Goal: Task Accomplishment & Management: Use online tool/utility

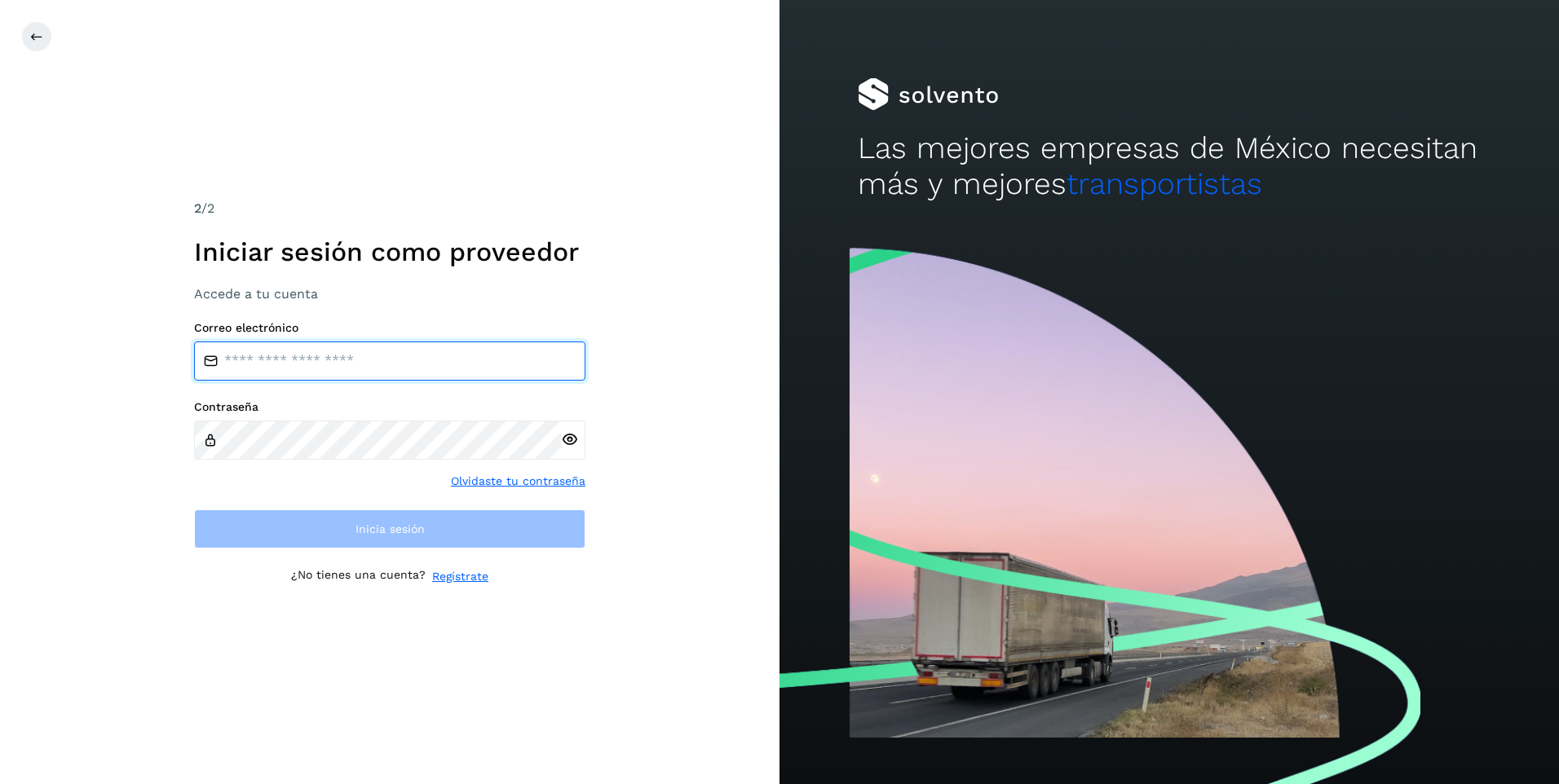
type input "**********"
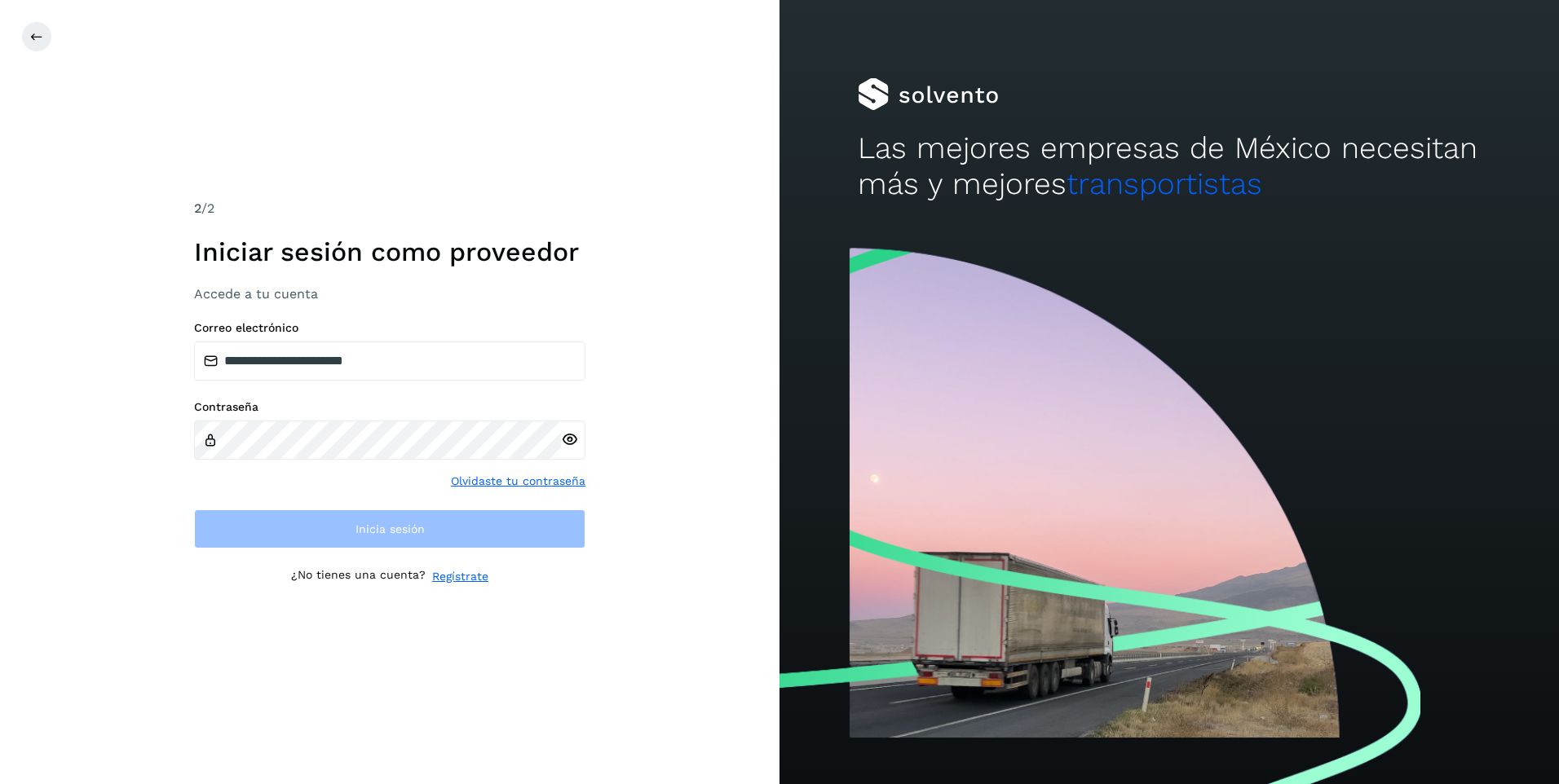
click at [763, 603] on div "**********" at bounding box center [389, 392] width 780 height 784
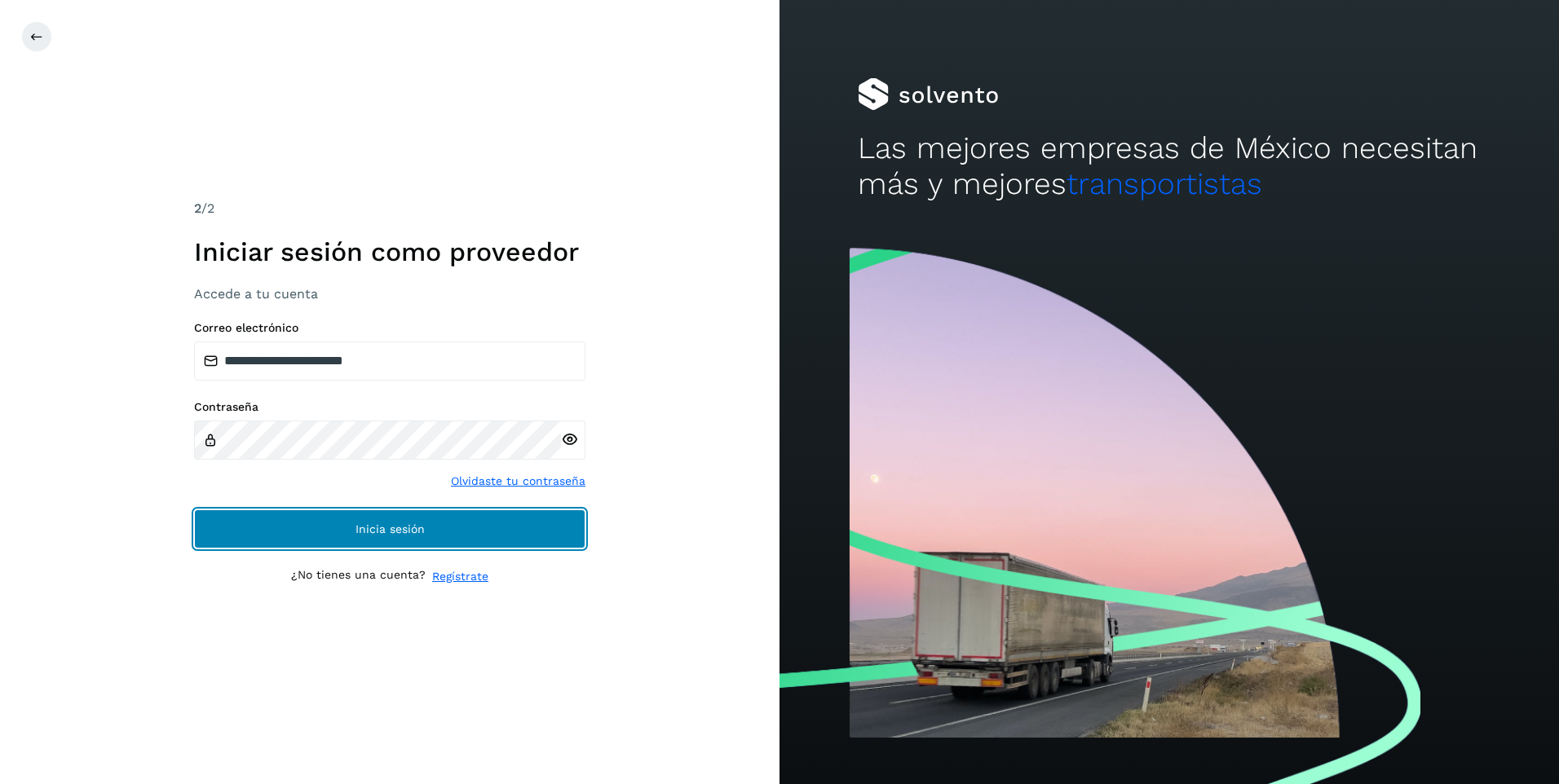
click at [419, 520] on button "Inicia sesión" at bounding box center [389, 529] width 391 height 39
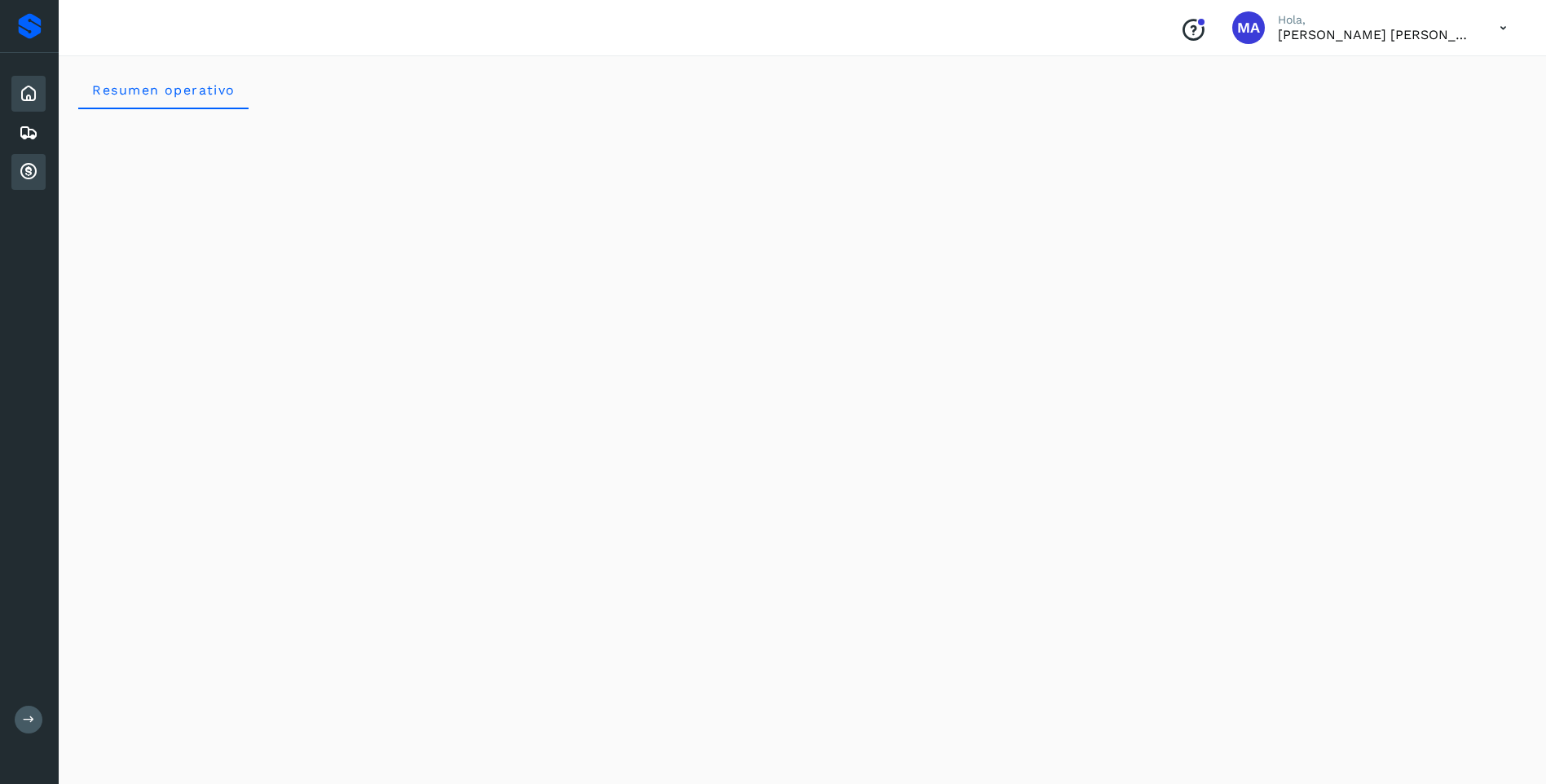
click at [31, 171] on icon at bounding box center [28, 172] width 19 height 19
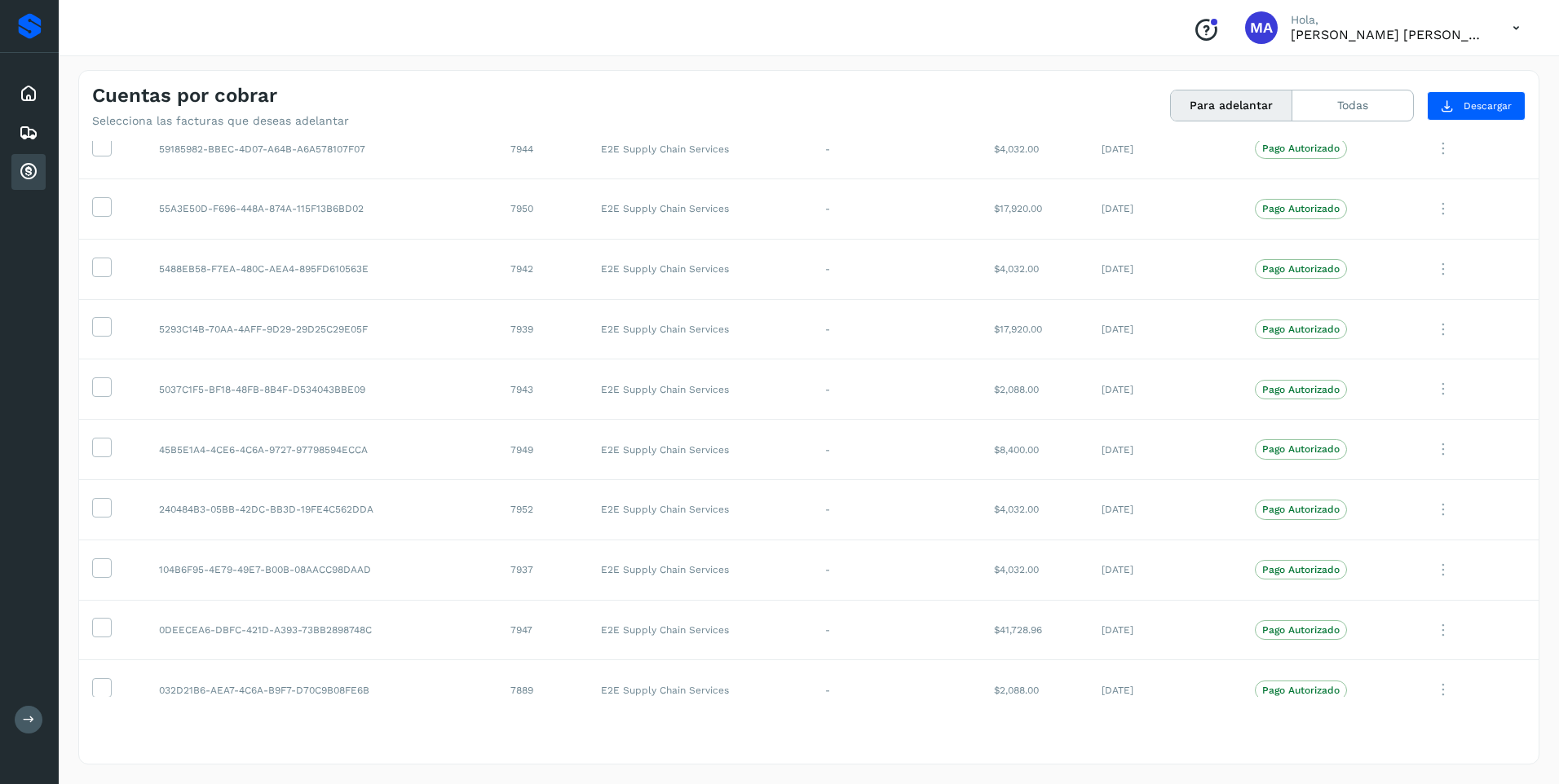
scroll to position [513, 0]
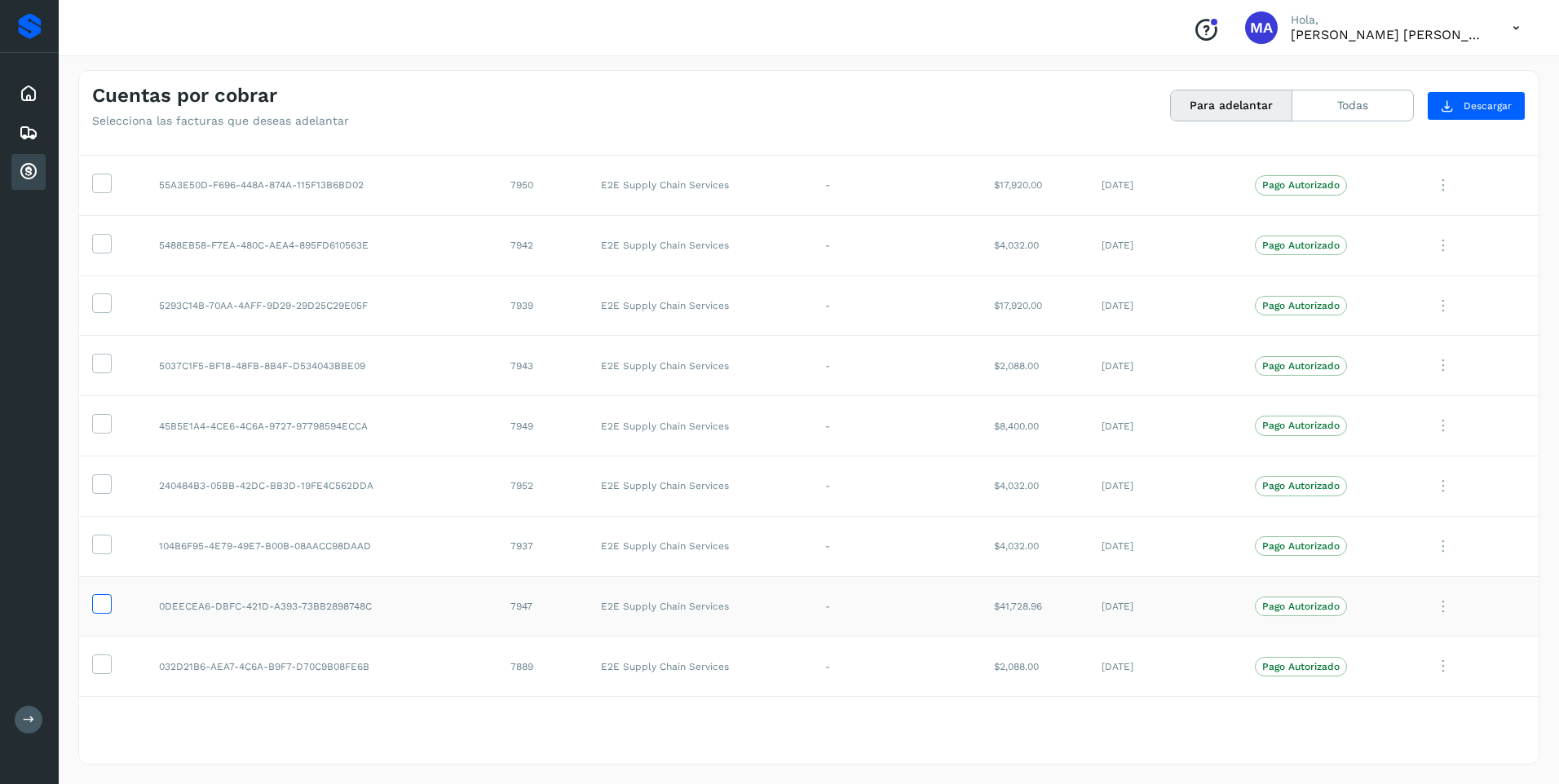
click at [103, 606] on icon at bounding box center [101, 602] width 18 height 18
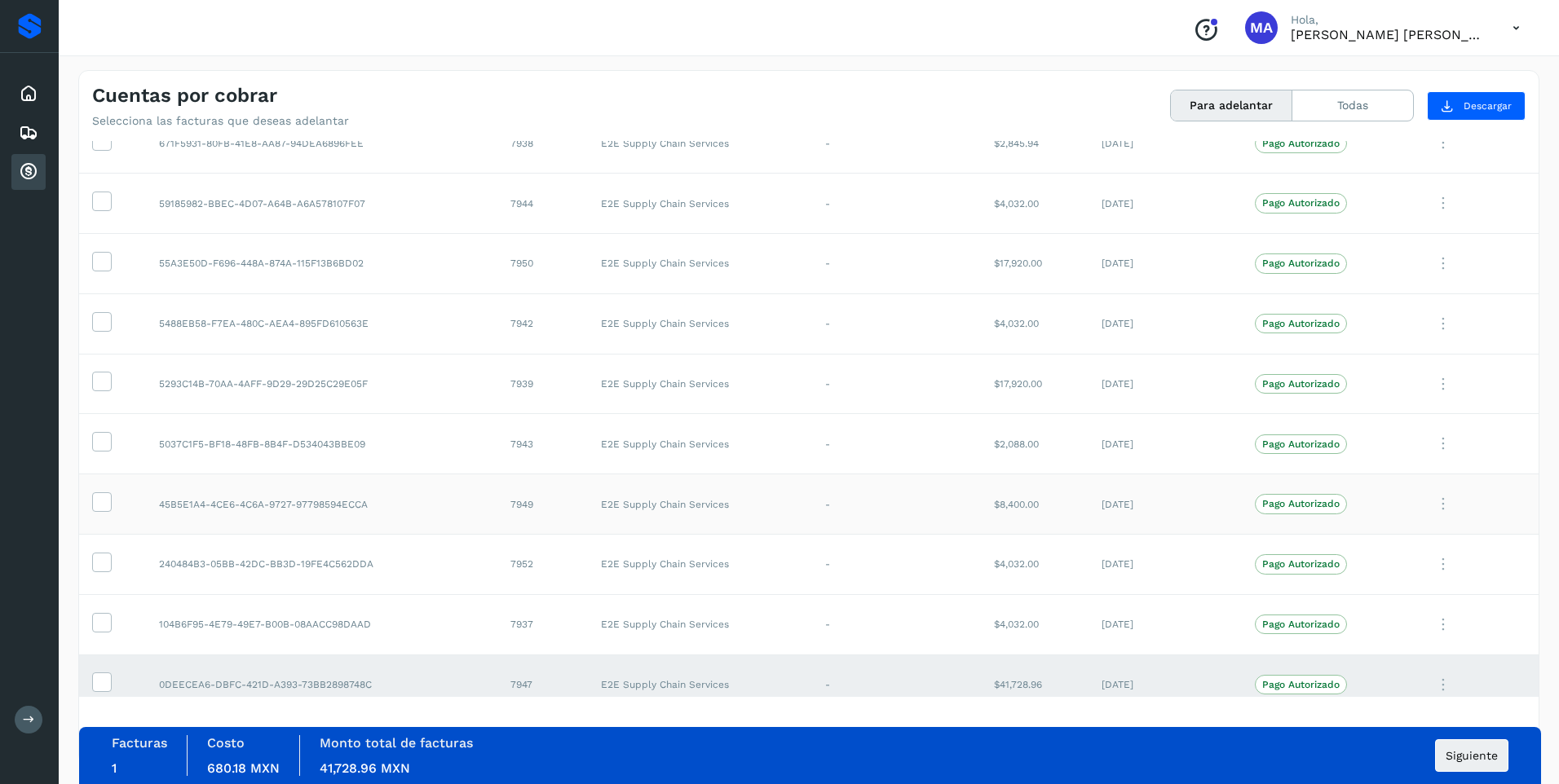
scroll to position [431, 0]
click at [104, 272] on span at bounding box center [101, 268] width 18 height 11
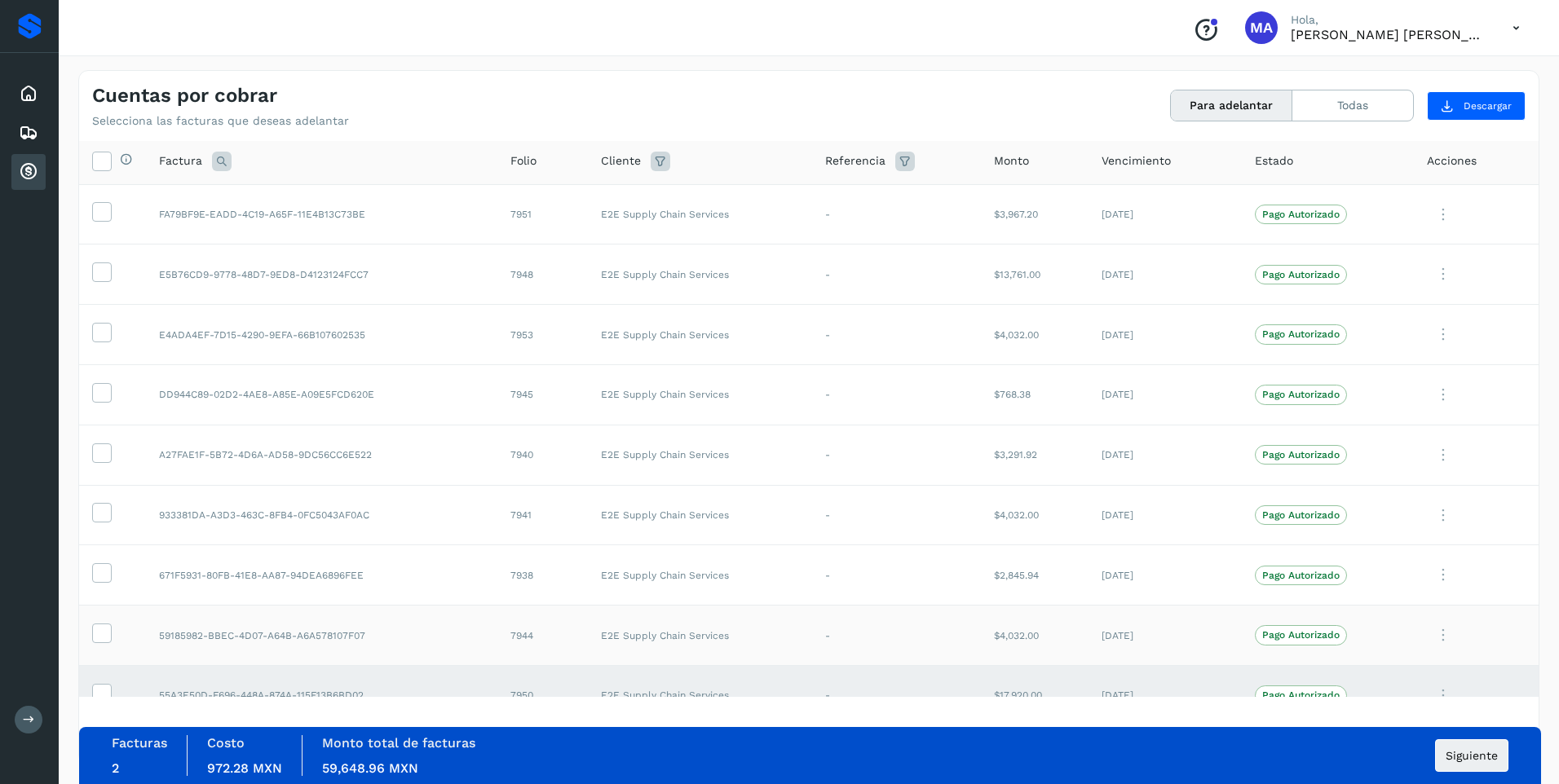
scroll to position [0, 0]
click at [95, 278] on icon at bounding box center [101, 273] width 18 height 18
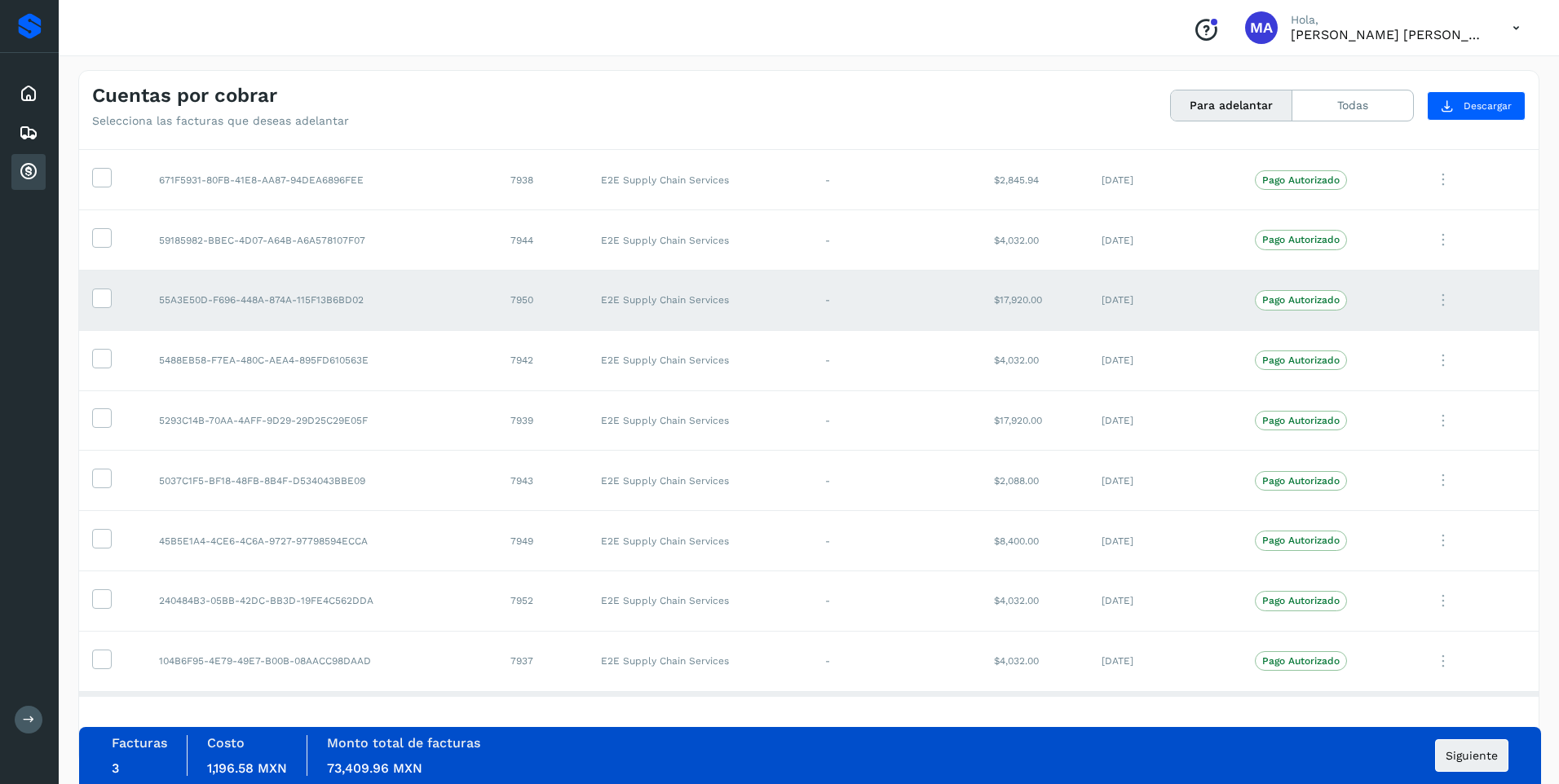
scroll to position [408, 0]
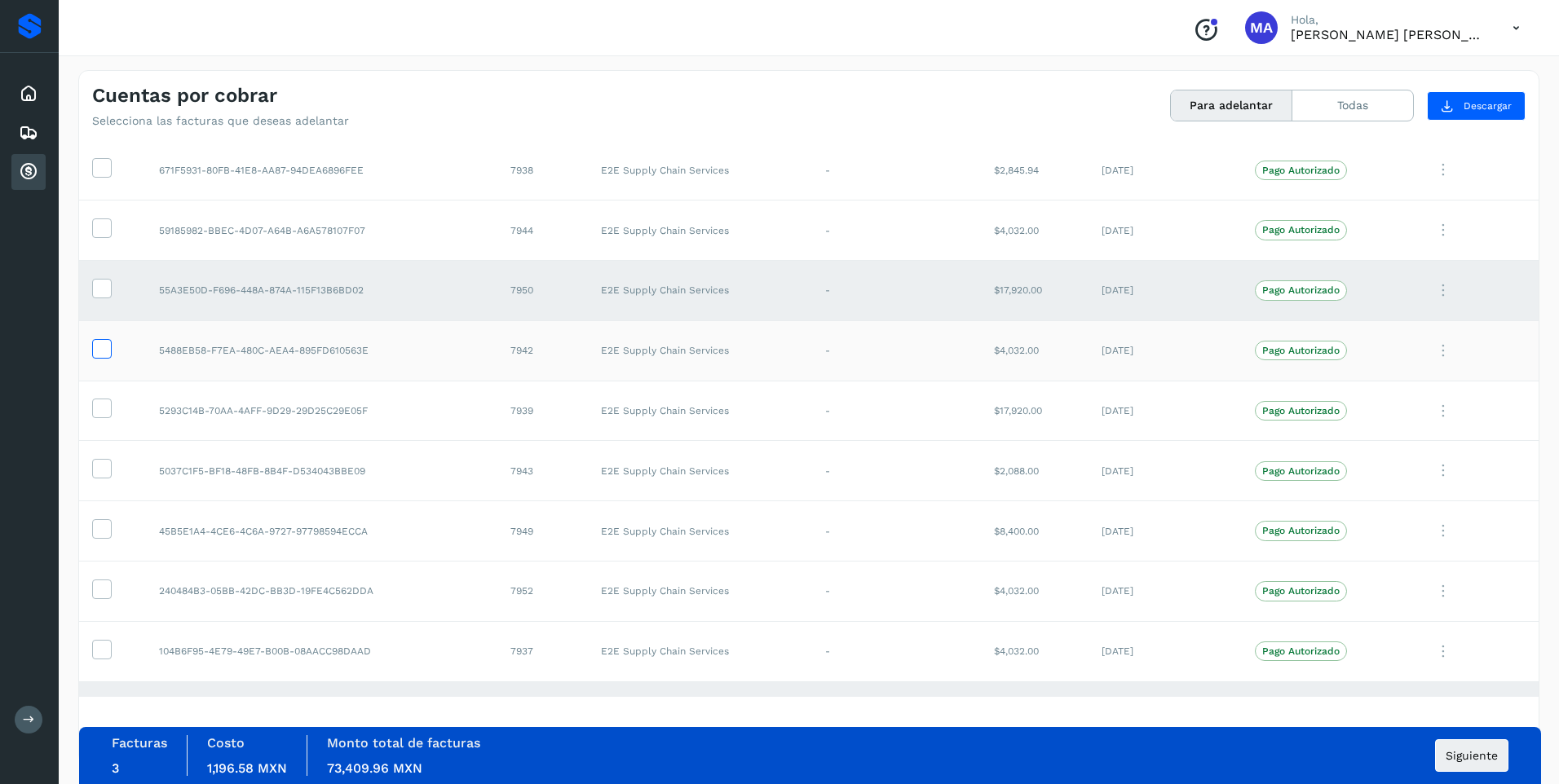
click at [96, 352] on icon at bounding box center [101, 348] width 18 height 18
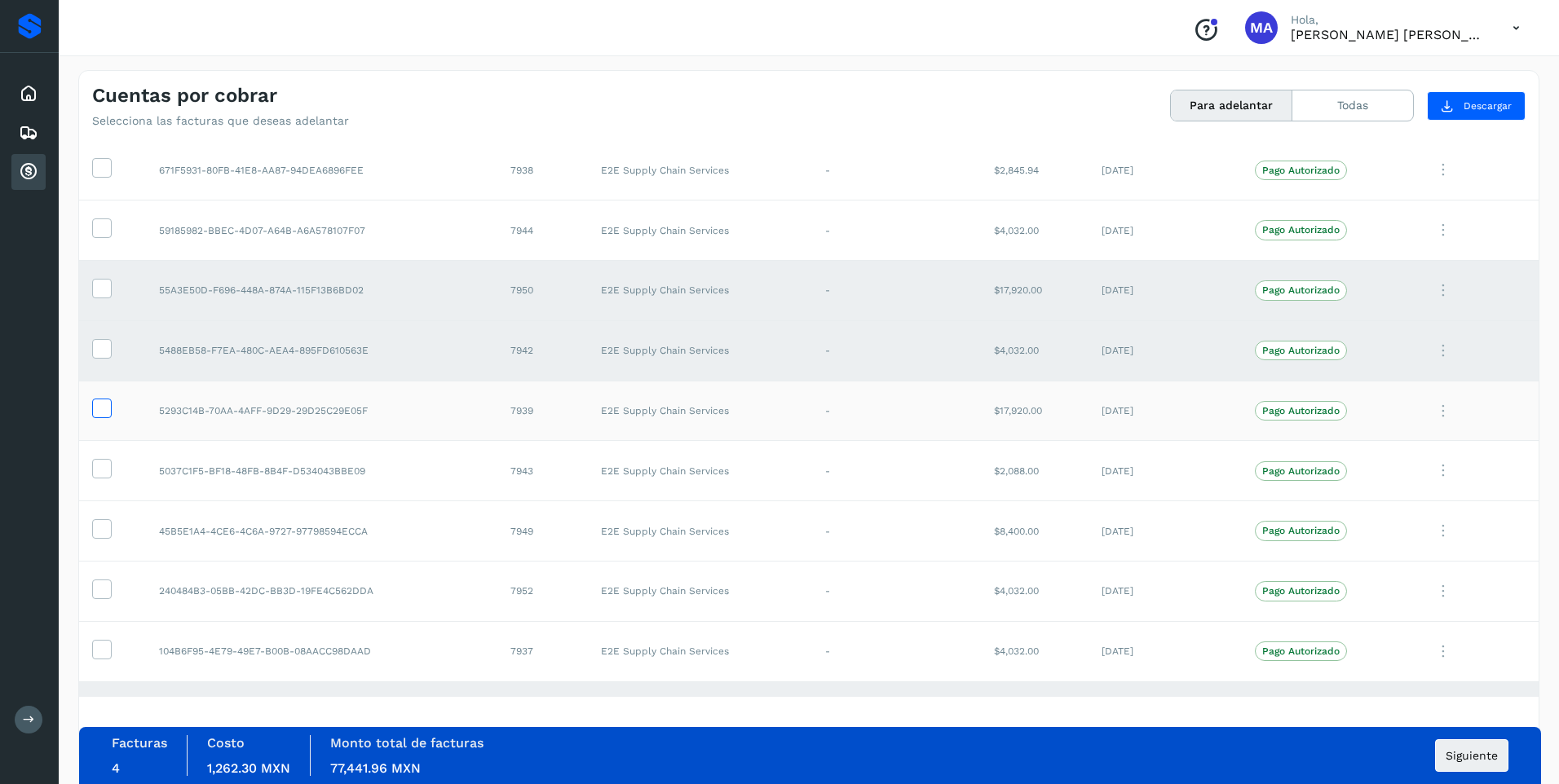
click at [105, 407] on icon at bounding box center [101, 407] width 18 height 18
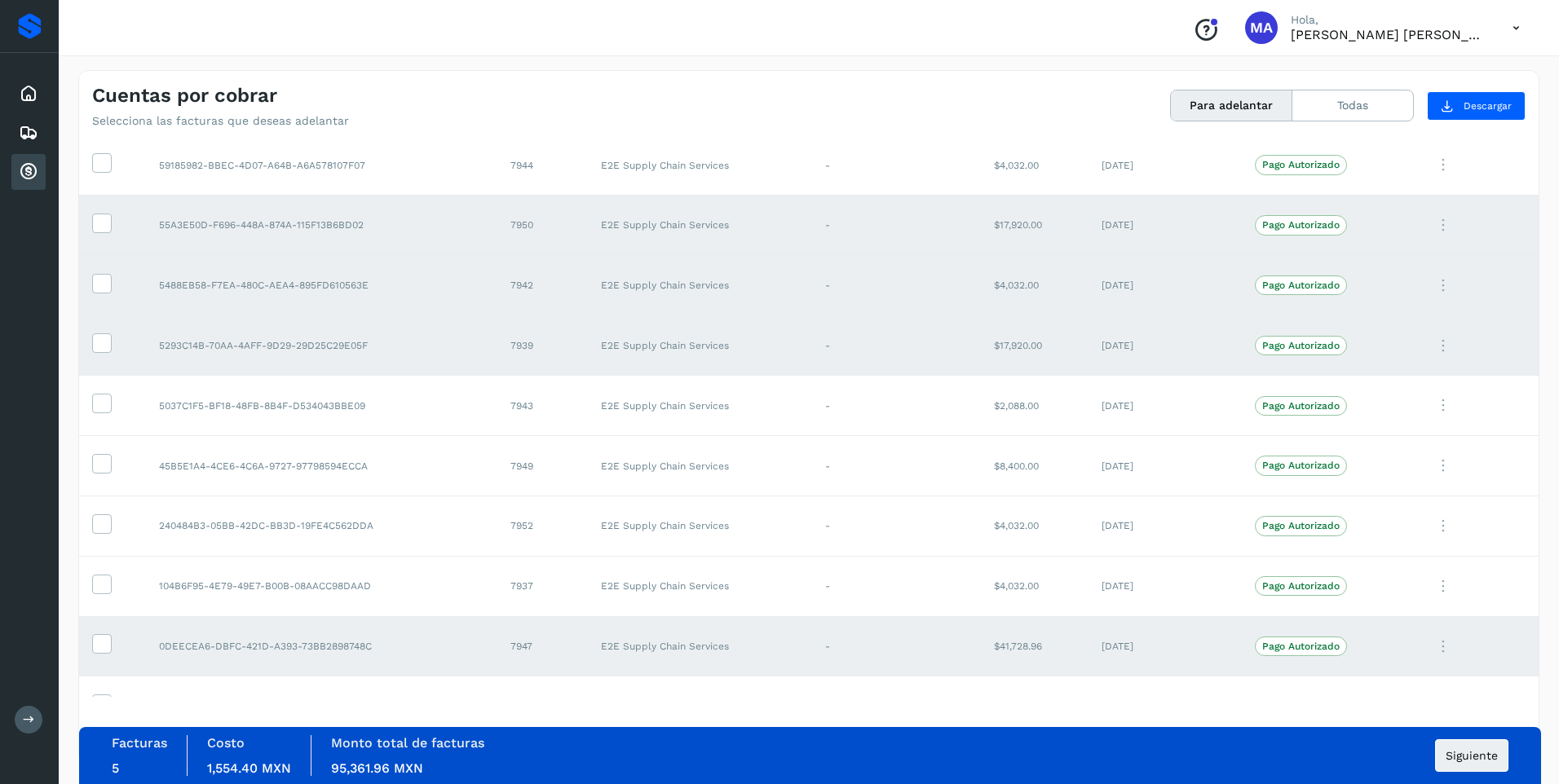
scroll to position [513, 0]
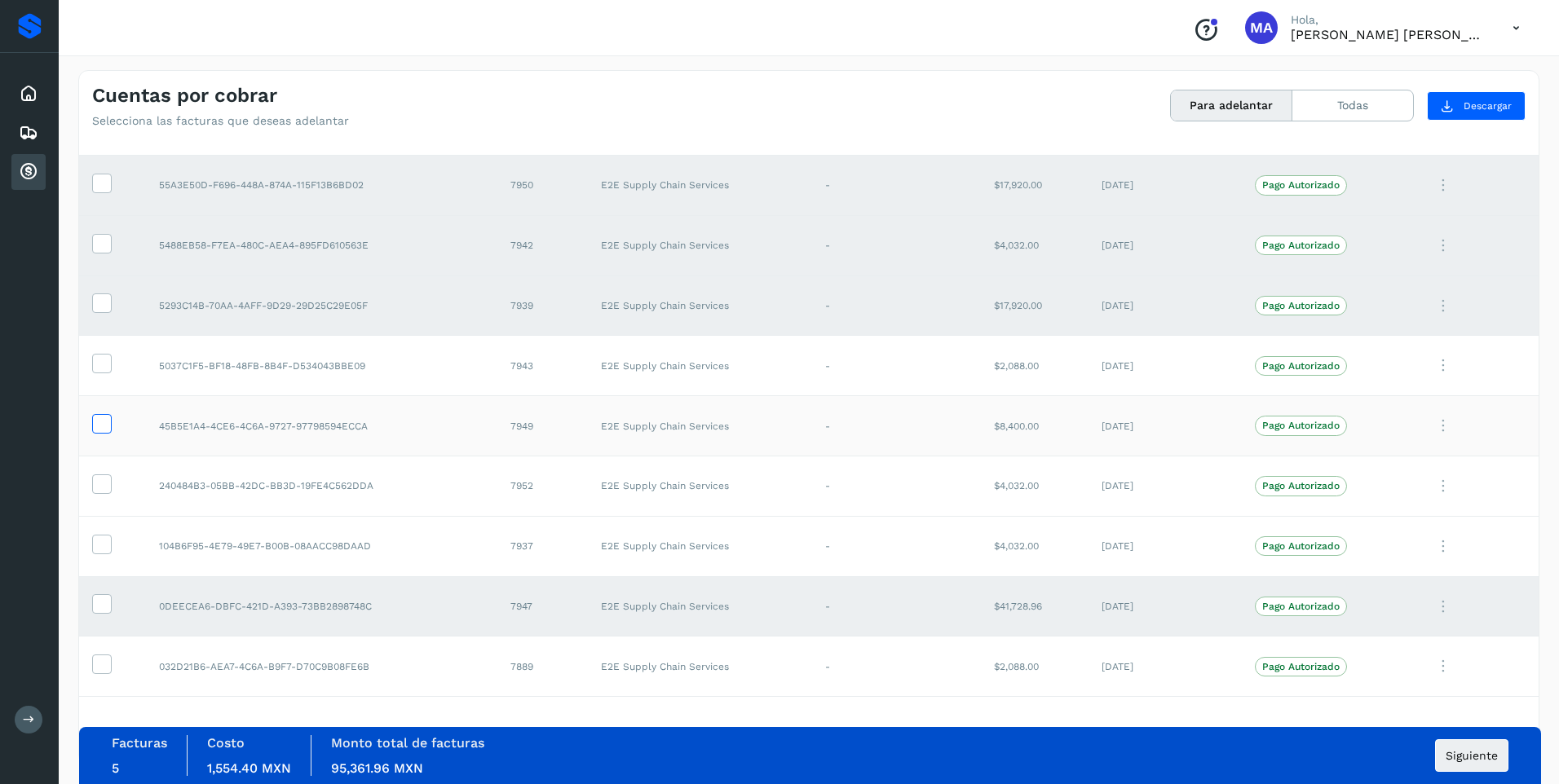
click at [101, 419] on icon at bounding box center [101, 422] width 18 height 18
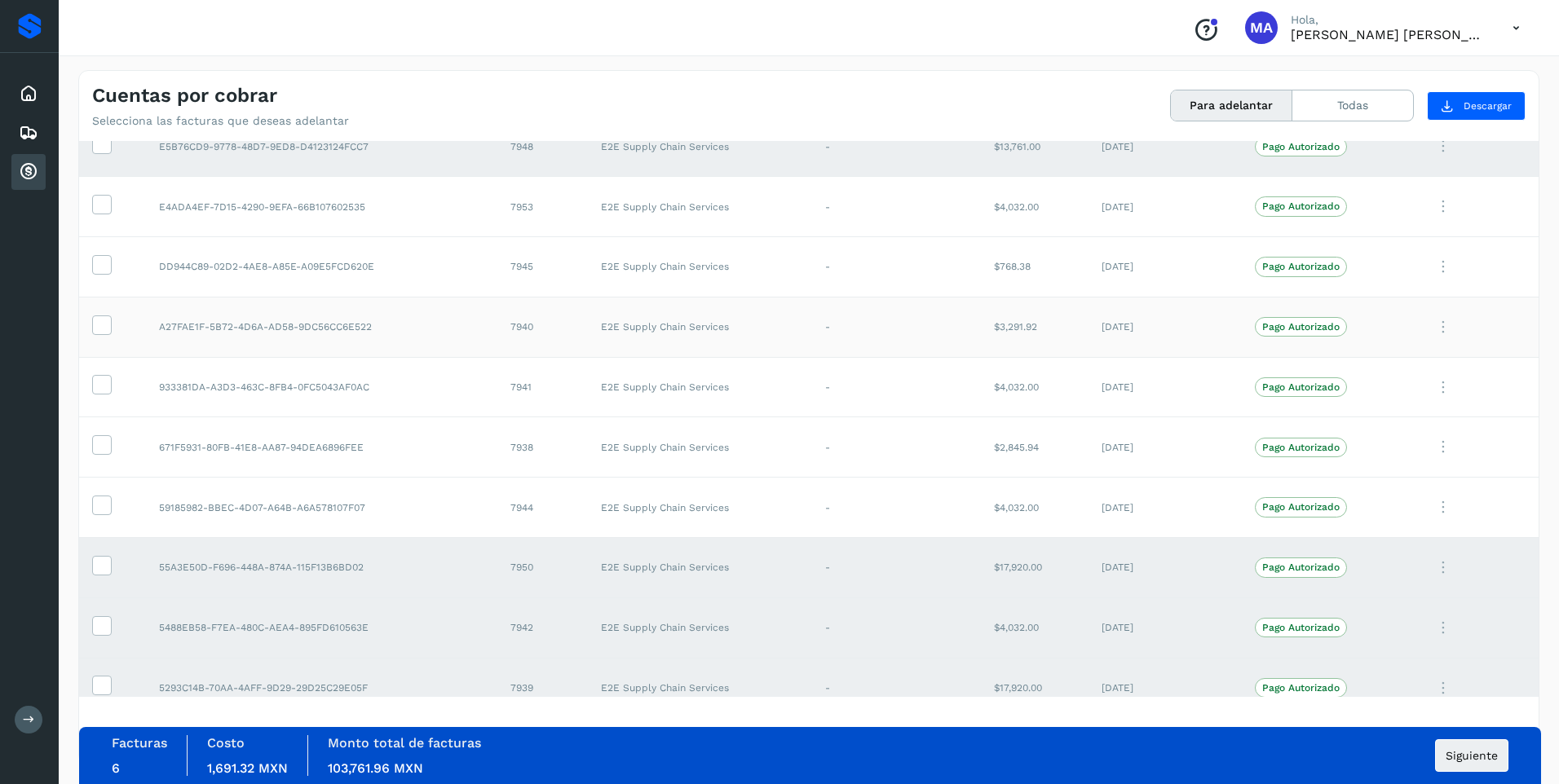
scroll to position [163, 0]
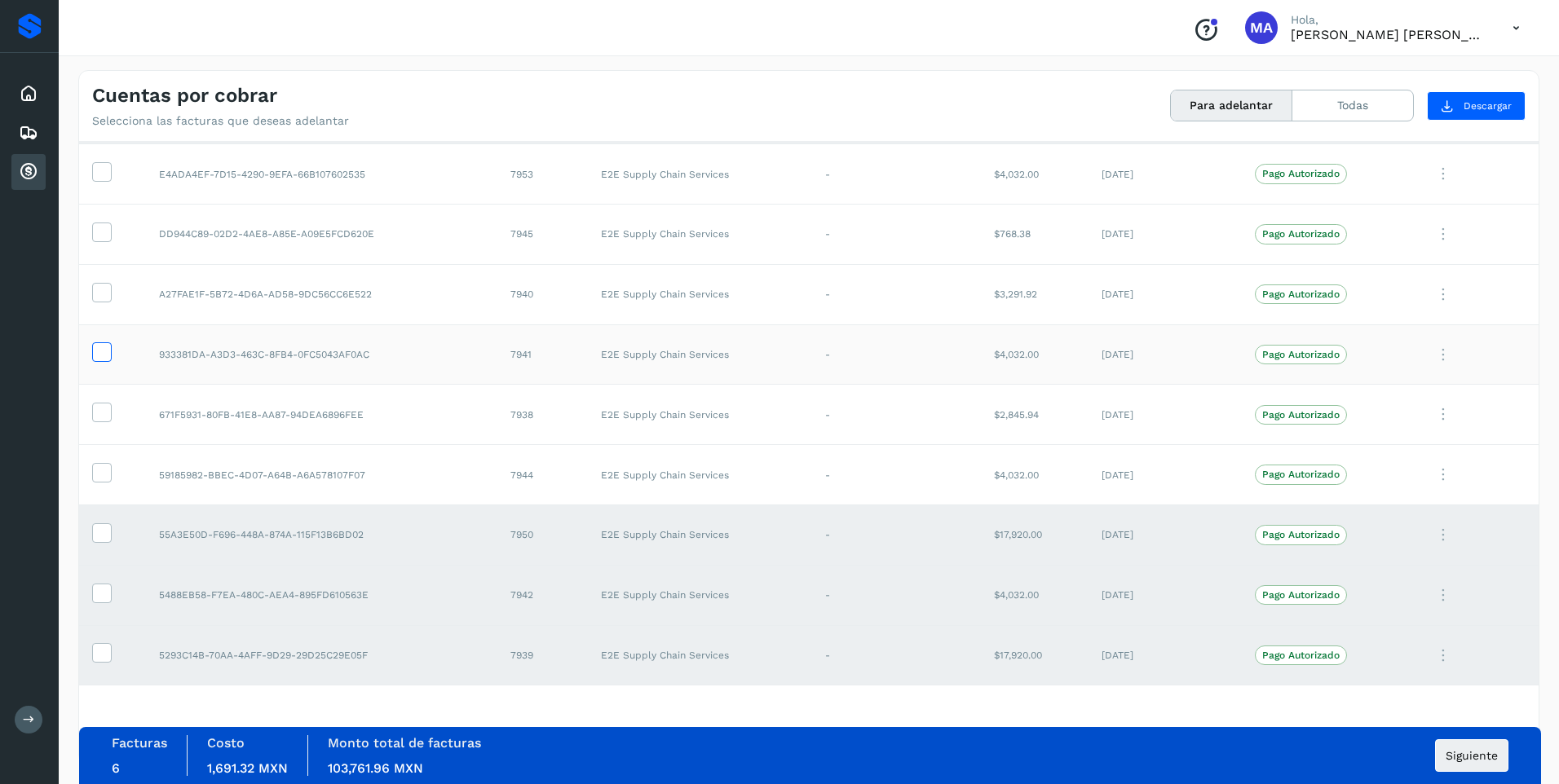
click at [109, 351] on icon at bounding box center [101, 350] width 18 height 18
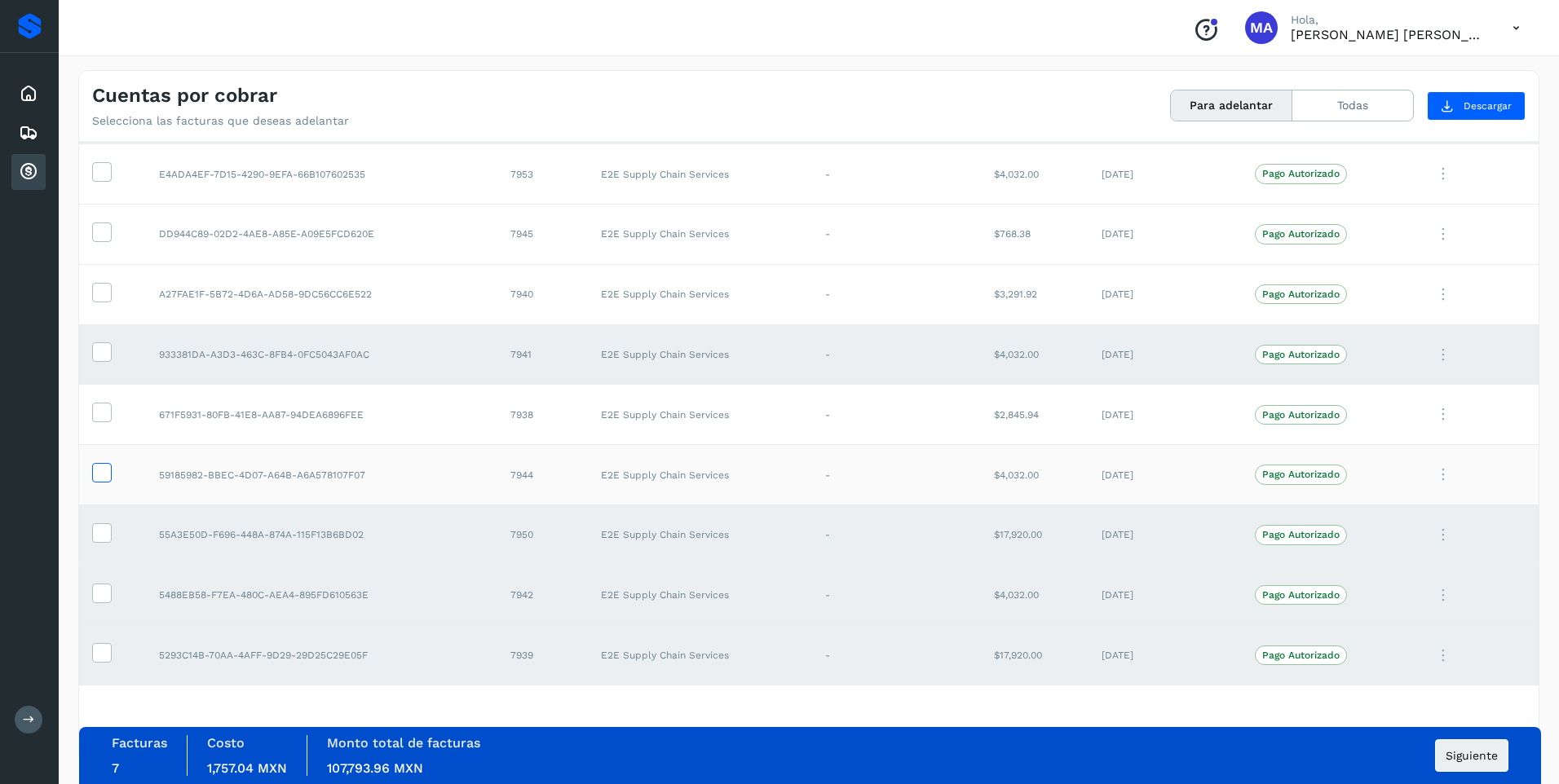
click at [95, 474] on icon at bounding box center [101, 471] width 18 height 18
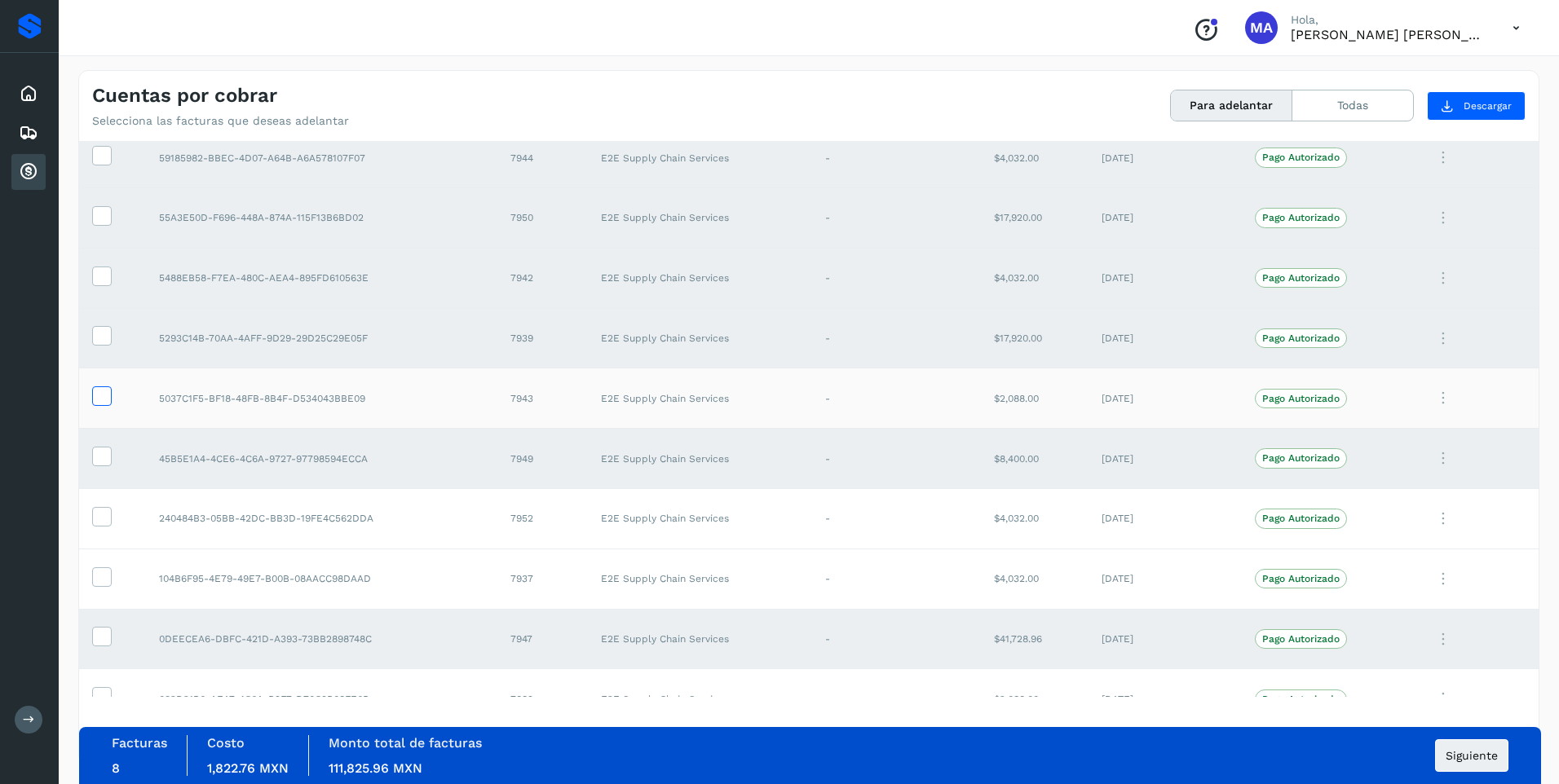
scroll to position [513, 0]
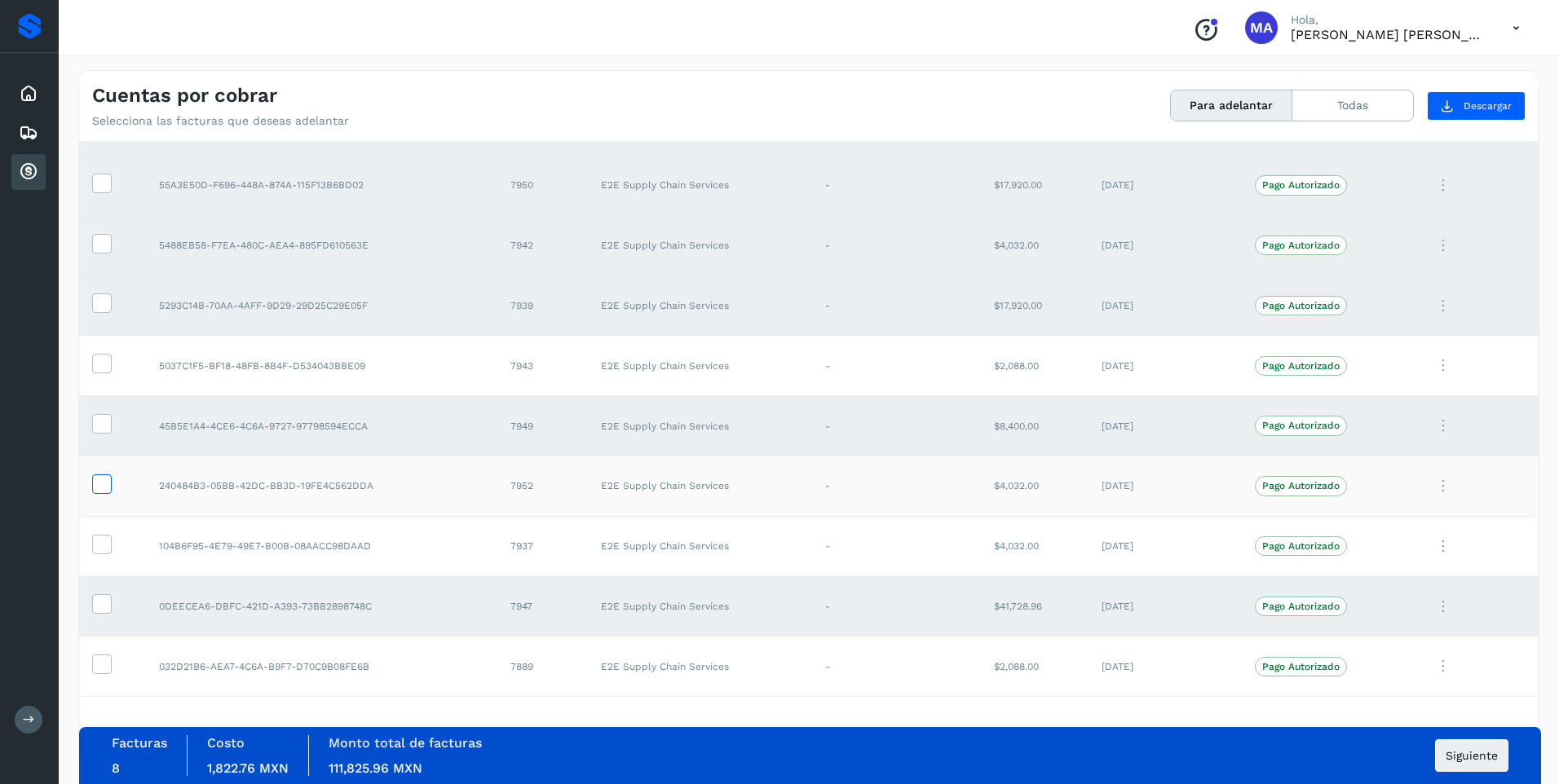
click at [100, 484] on icon at bounding box center [101, 482] width 18 height 18
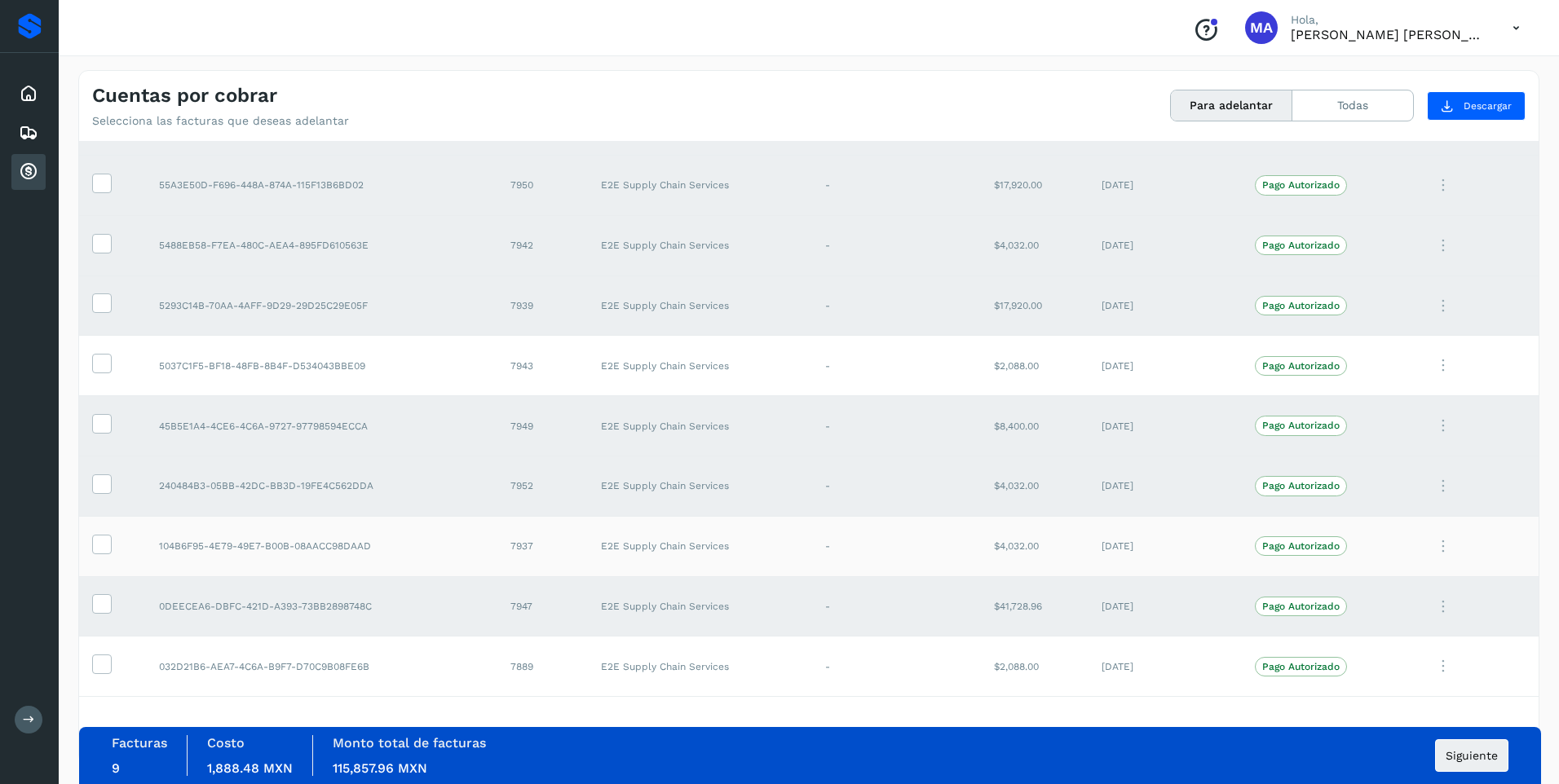
click at [101, 530] on td at bounding box center [113, 545] width 66 height 60
click at [93, 541] on icon at bounding box center [101, 543] width 18 height 18
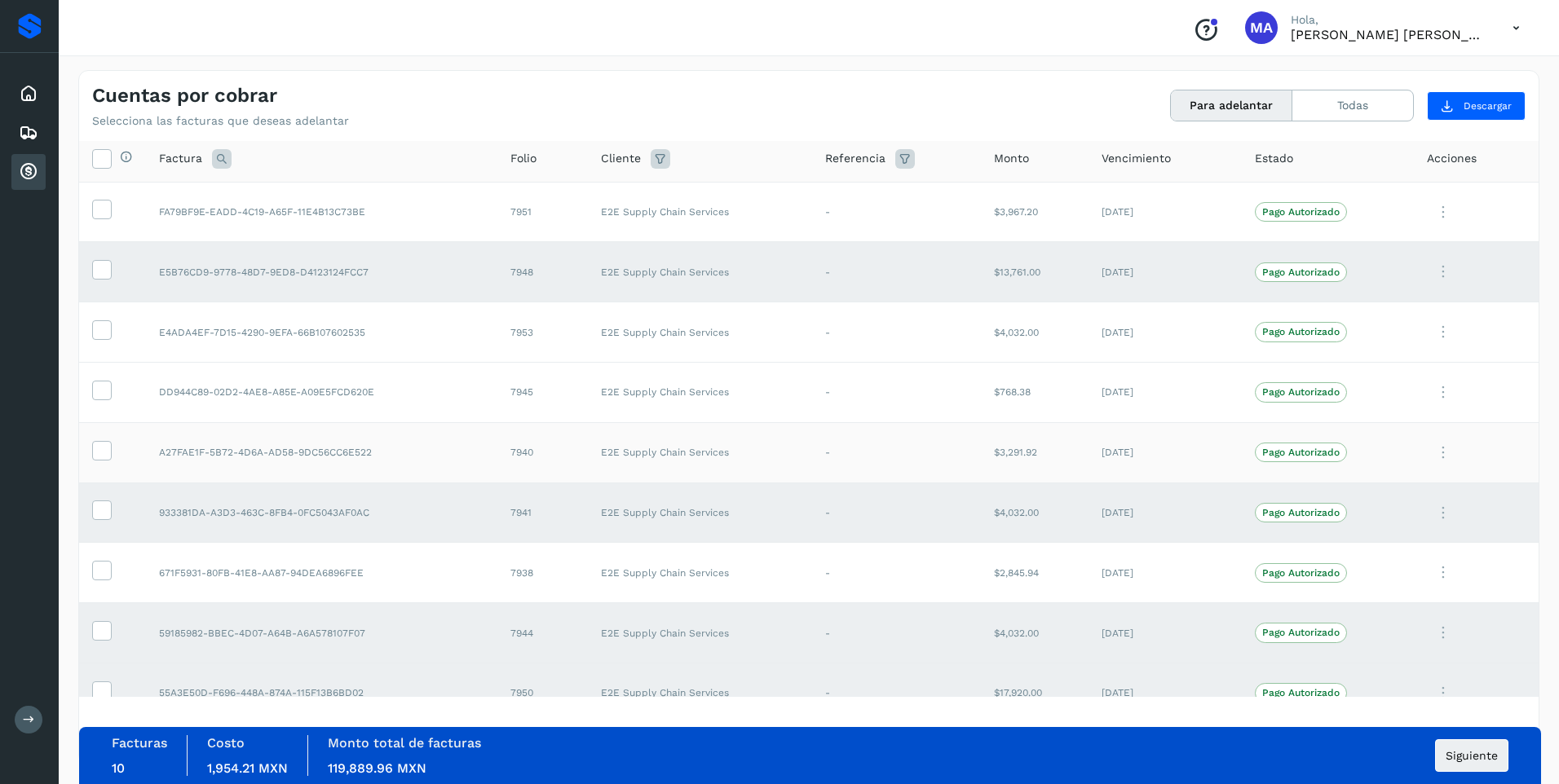
scroll to position [0, 0]
click at [100, 447] on icon at bounding box center [101, 454] width 18 height 18
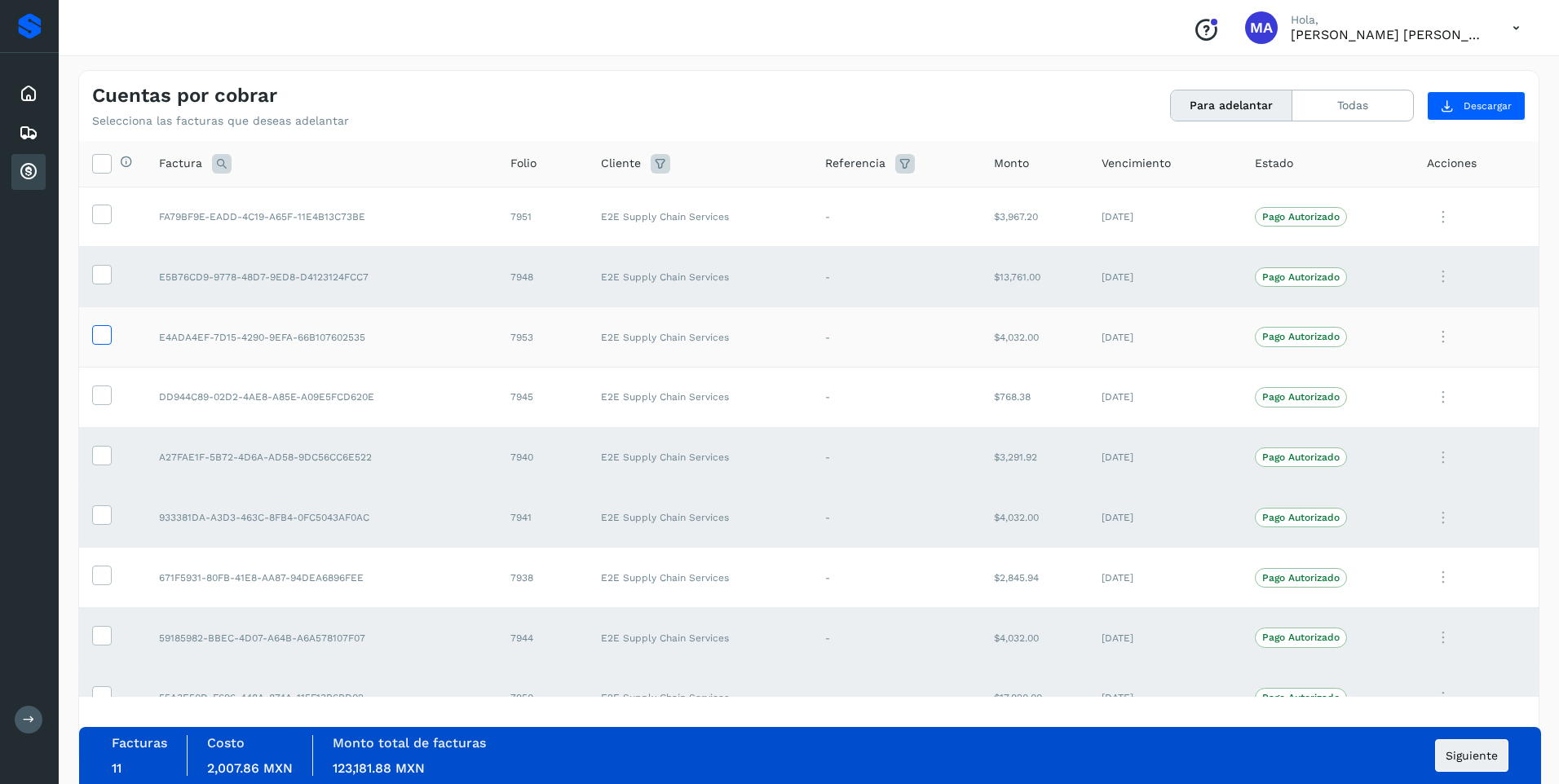
click at [101, 333] on icon at bounding box center [101, 334] width 18 height 18
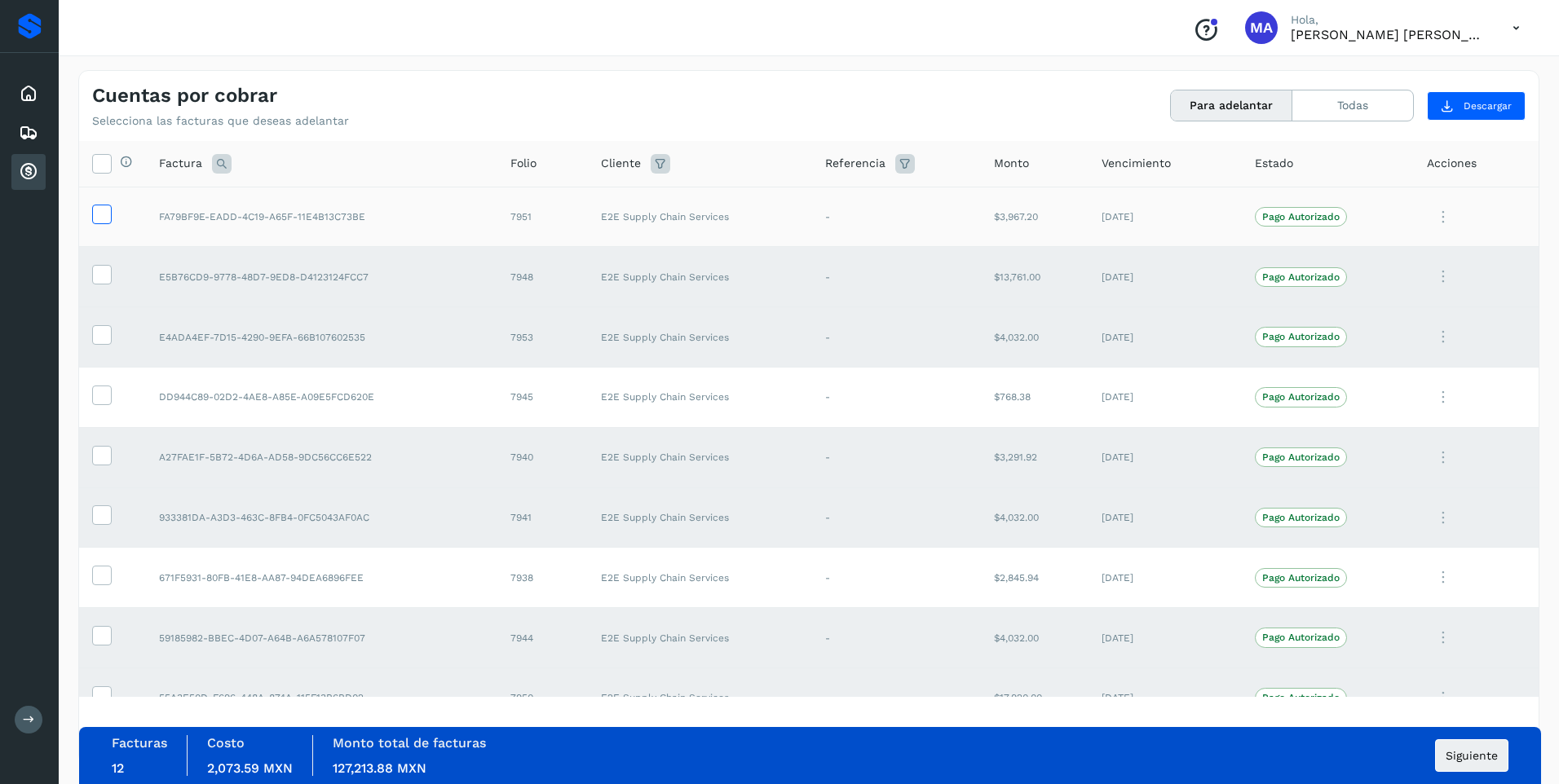
click at [109, 210] on icon at bounding box center [101, 213] width 18 height 18
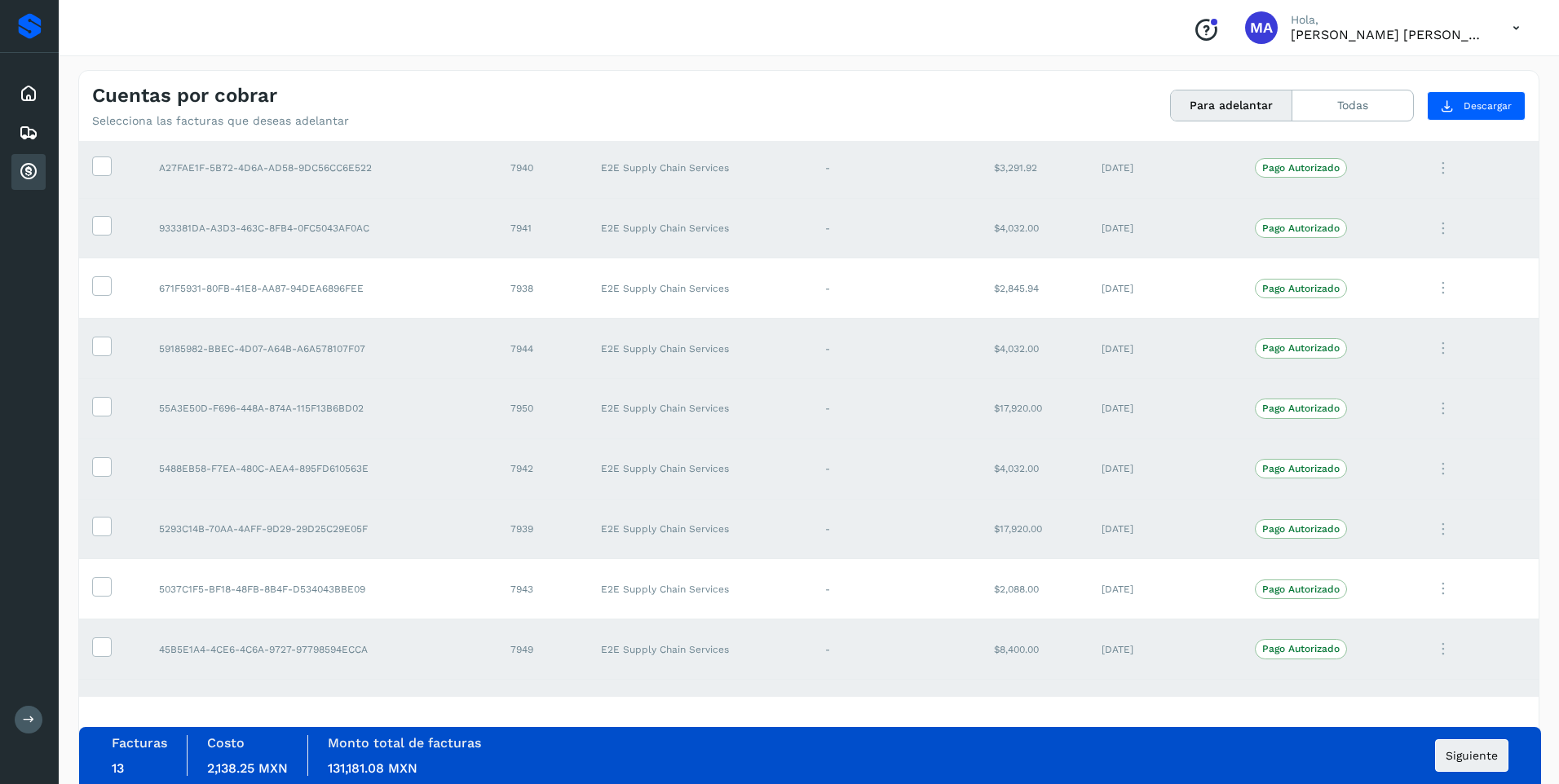
scroll to position [408, 0]
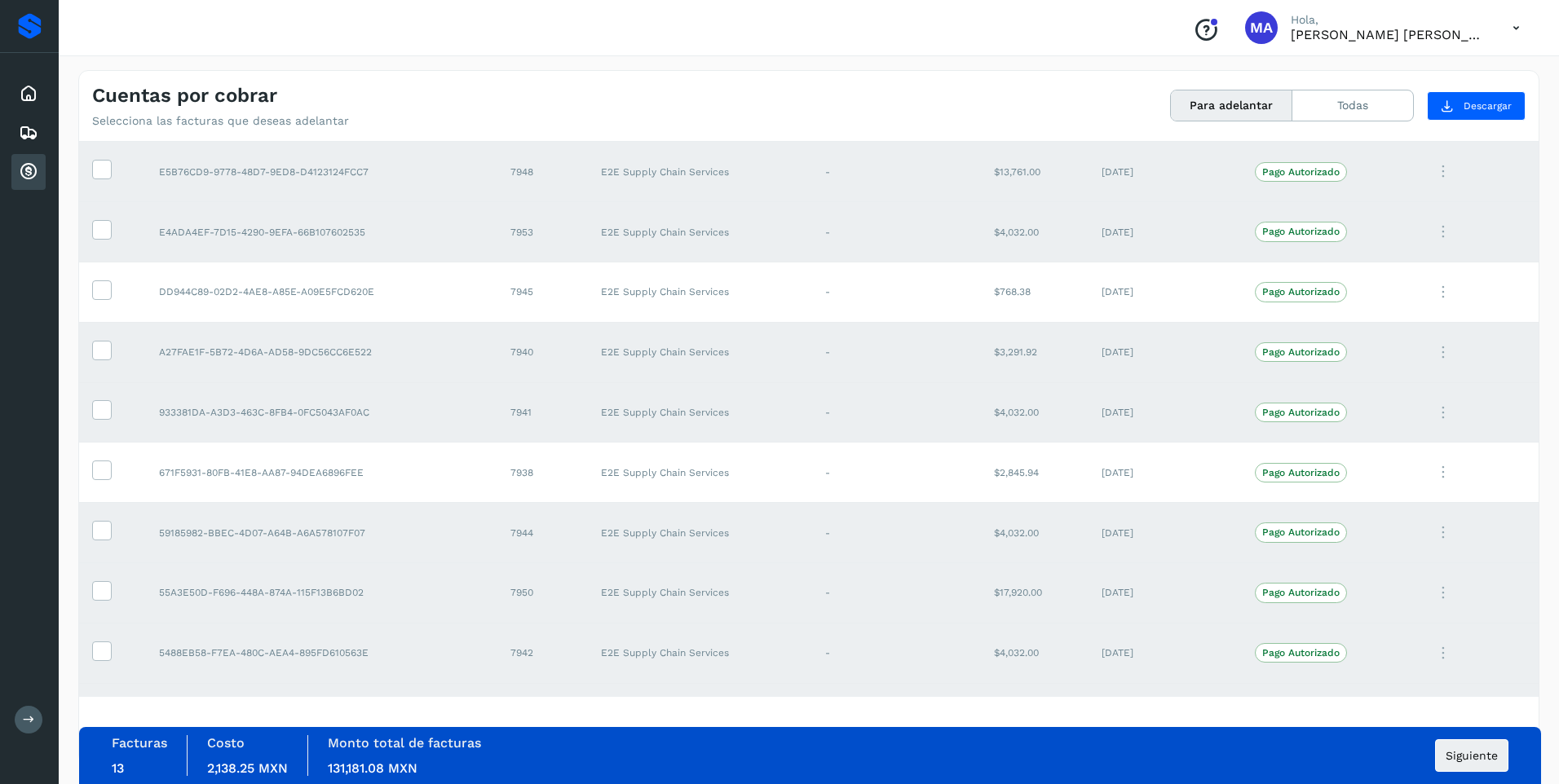
click at [96, 208] on td at bounding box center [113, 232] width 66 height 60
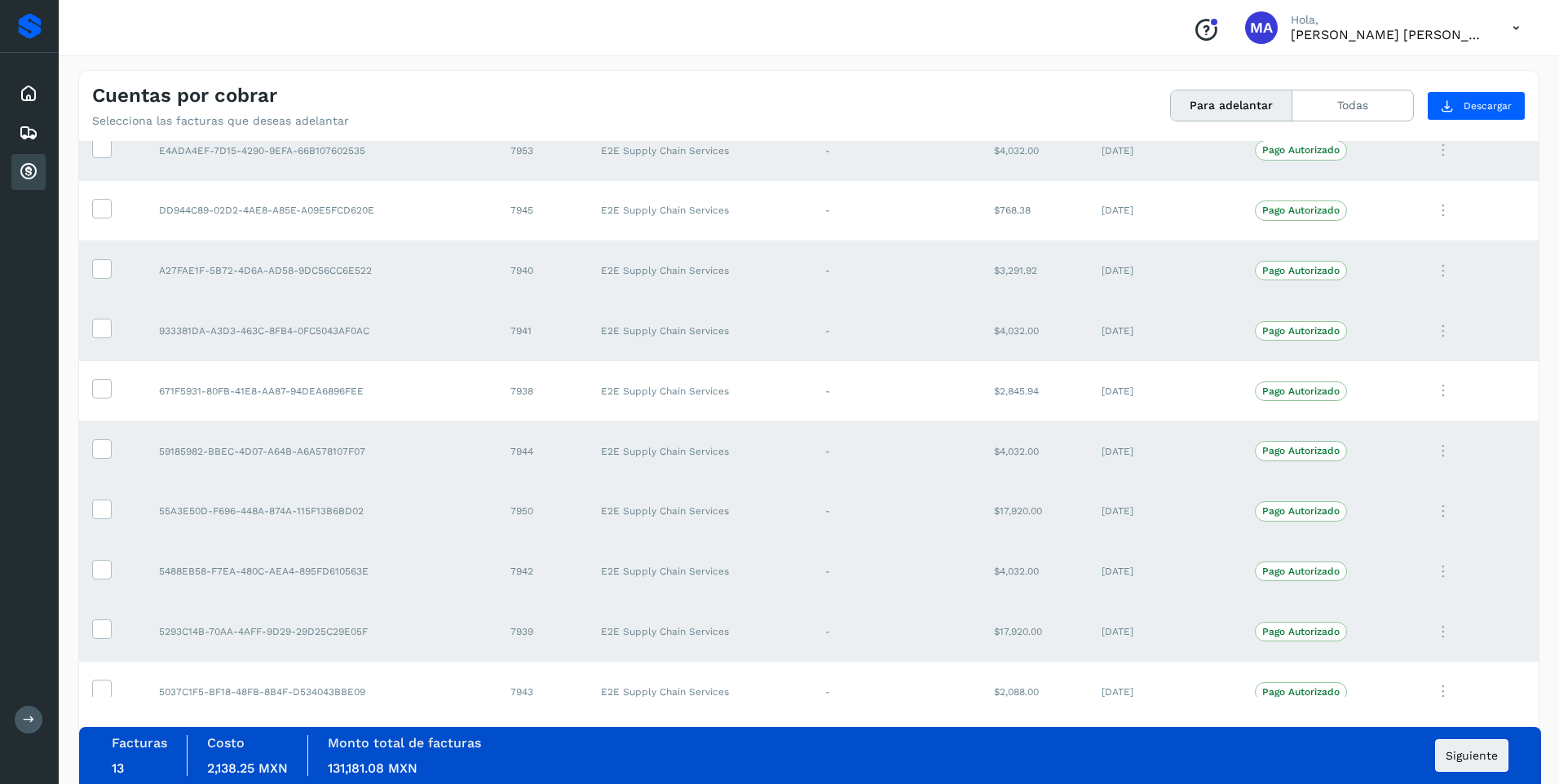
scroll to position [0, 0]
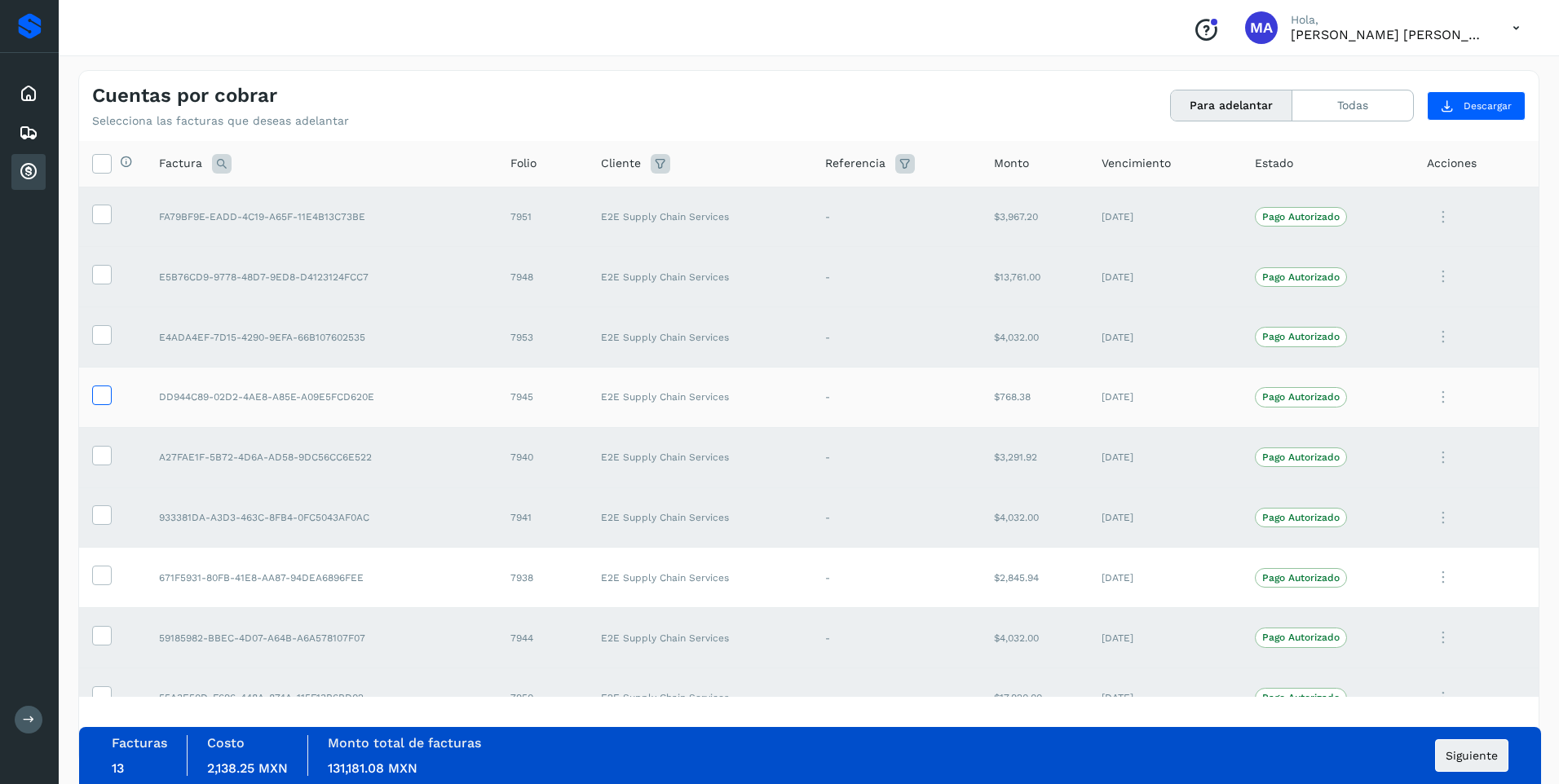
click at [101, 395] on icon at bounding box center [101, 394] width 18 height 18
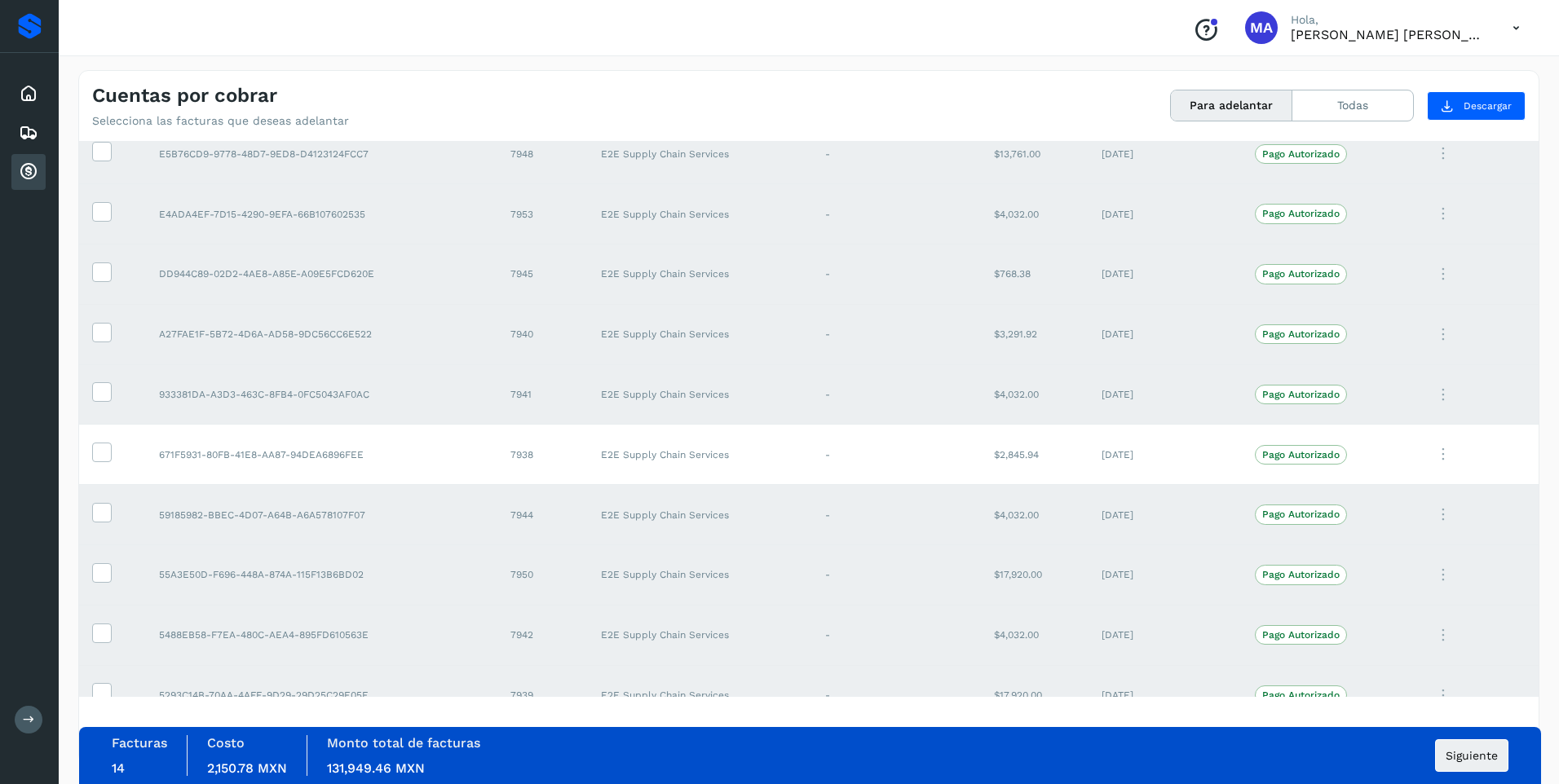
scroll to position [244, 0]
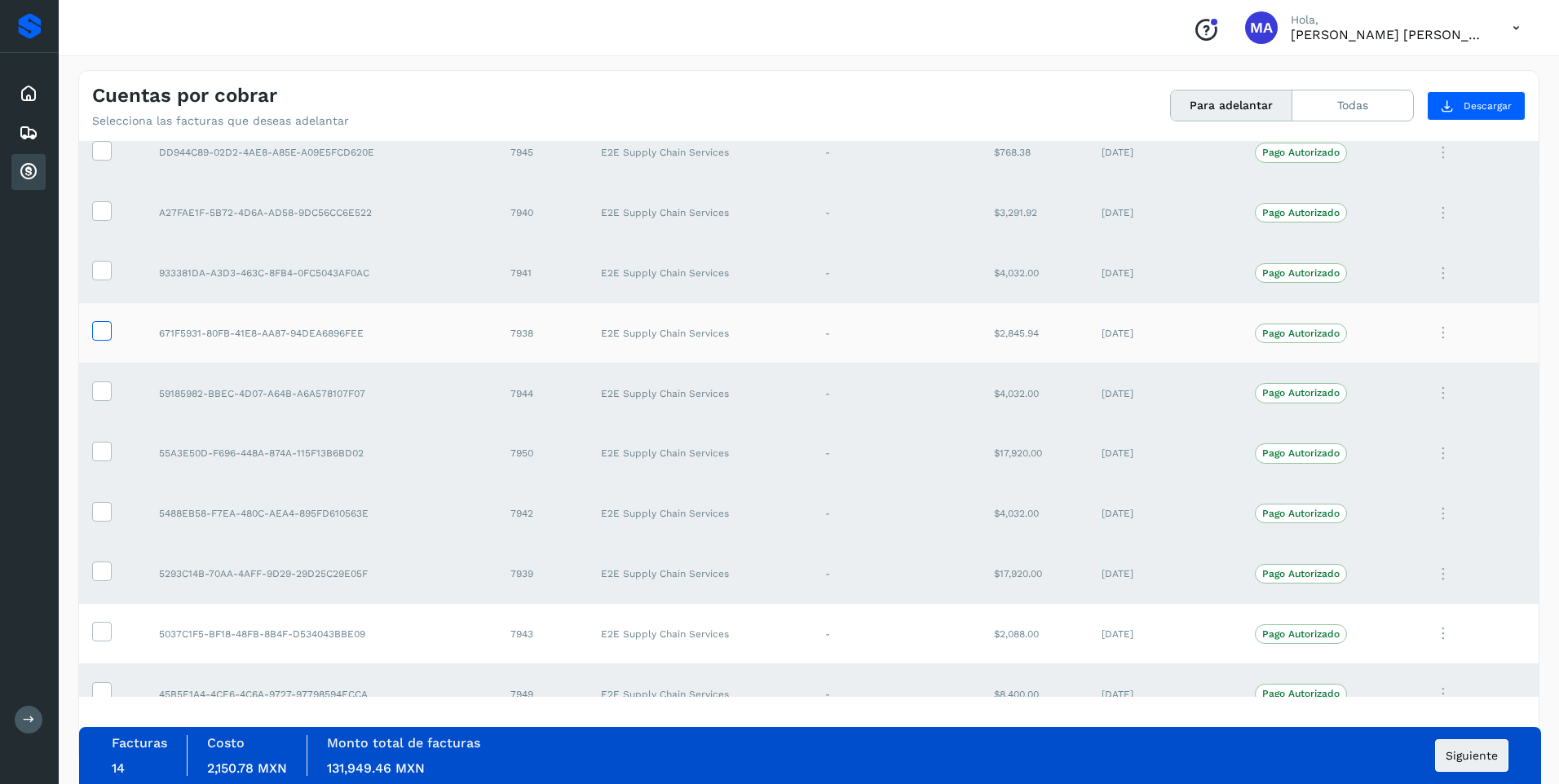
click at [95, 321] on icon at bounding box center [101, 329] width 18 height 18
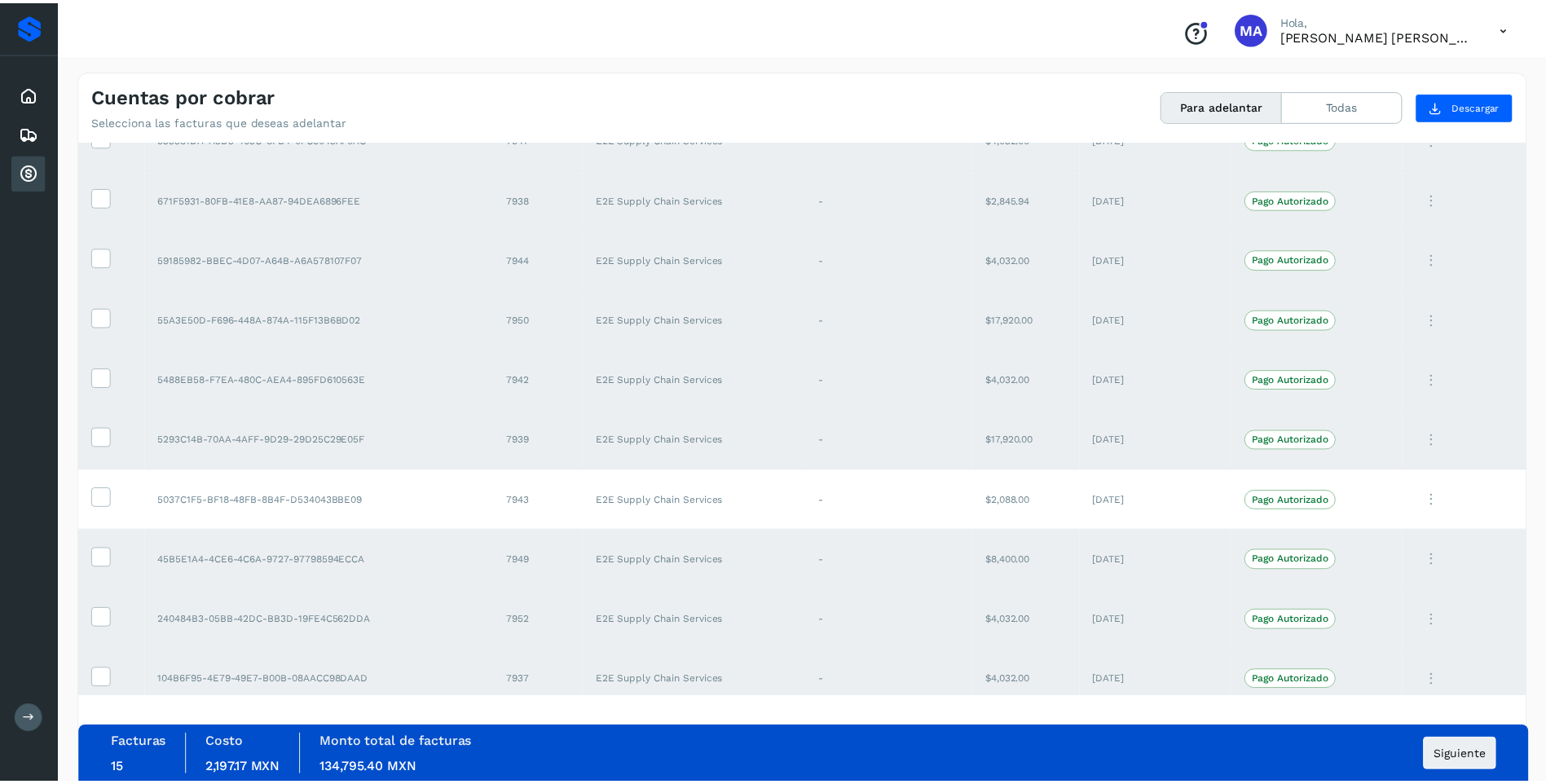
scroll to position [513, 0]
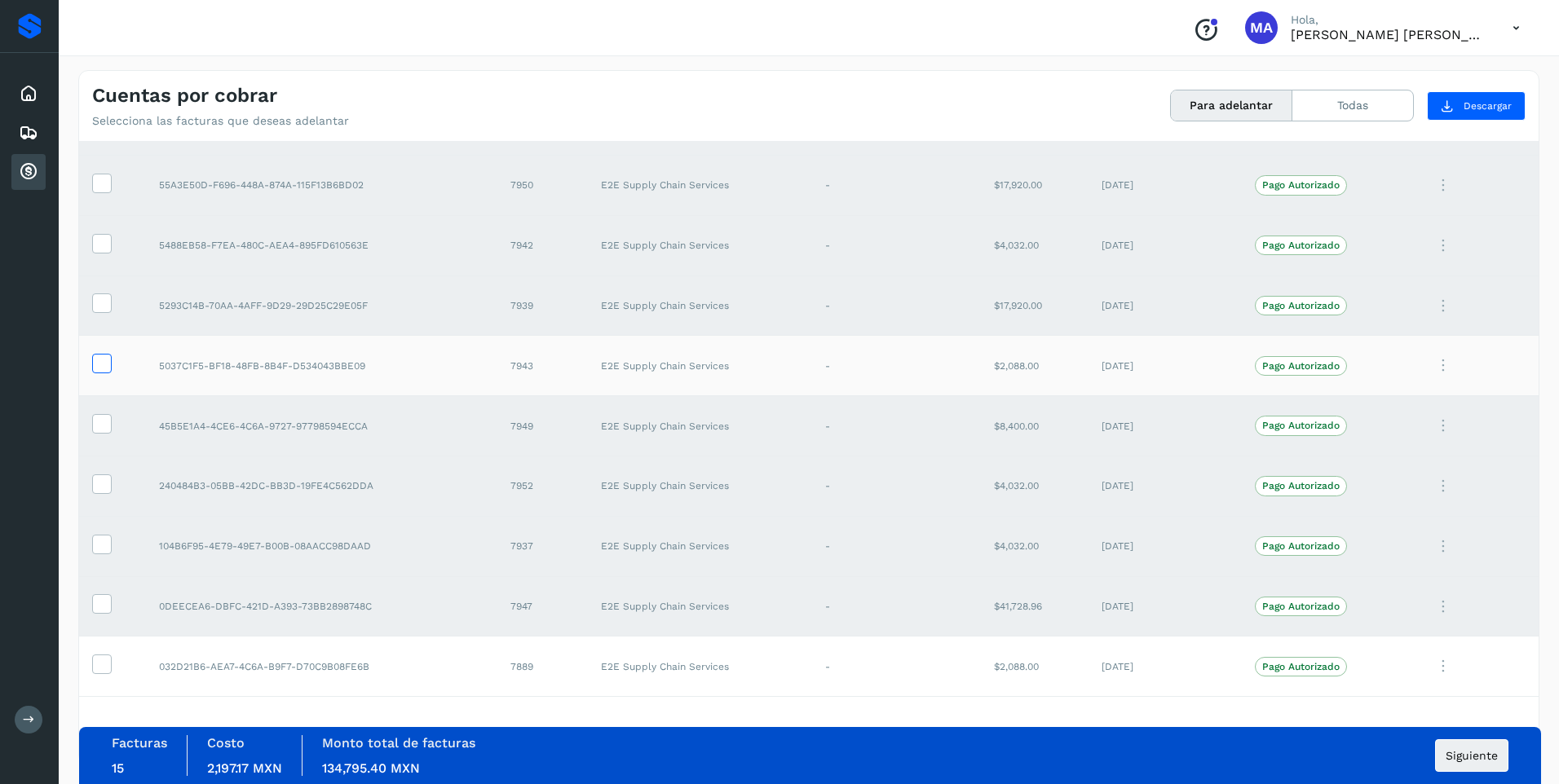
click at [98, 359] on icon at bounding box center [101, 362] width 18 height 18
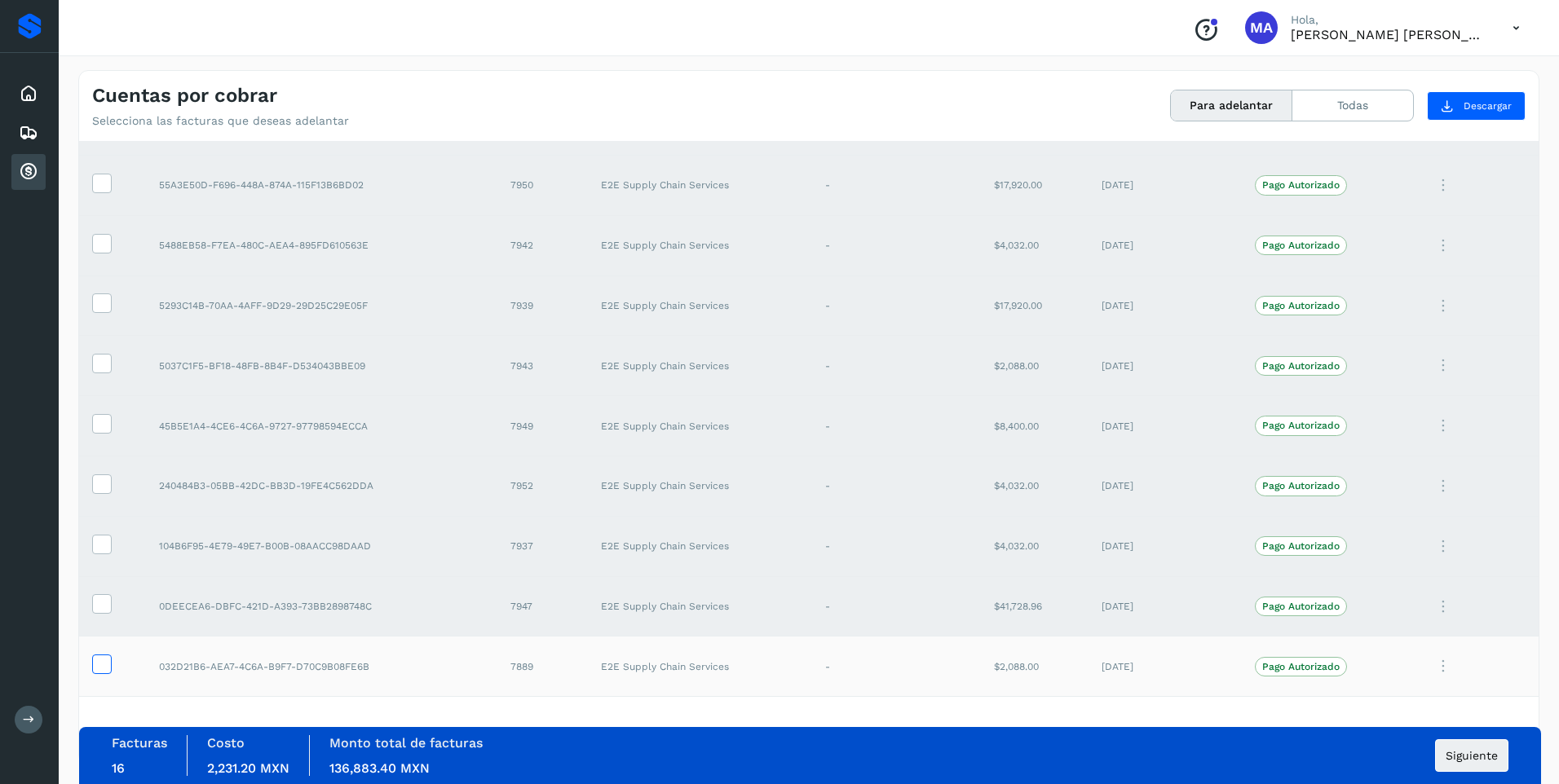
click at [104, 662] on icon at bounding box center [101, 663] width 18 height 18
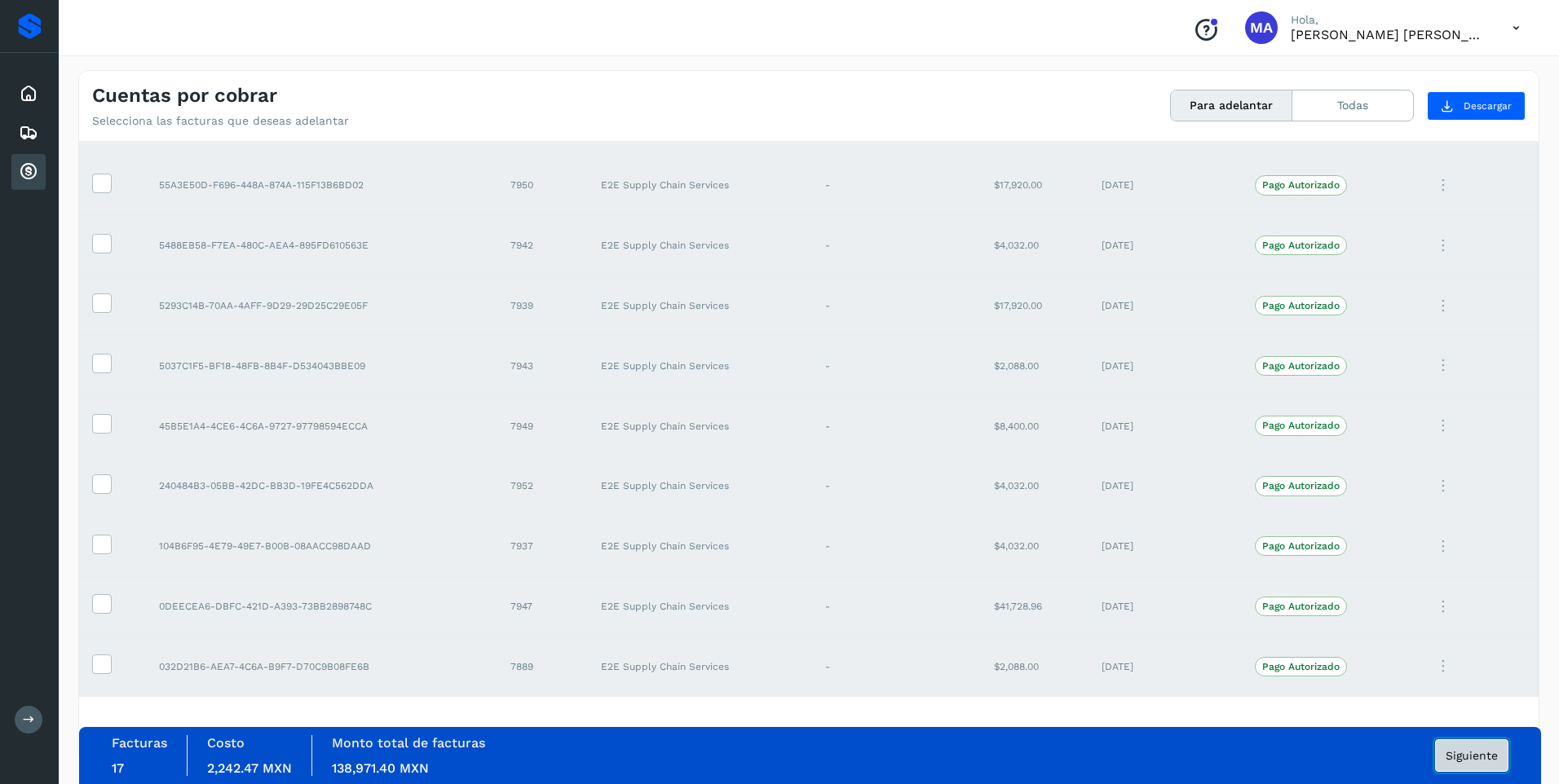
click at [1476, 754] on span "Siguiente" at bounding box center [1471, 755] width 53 height 11
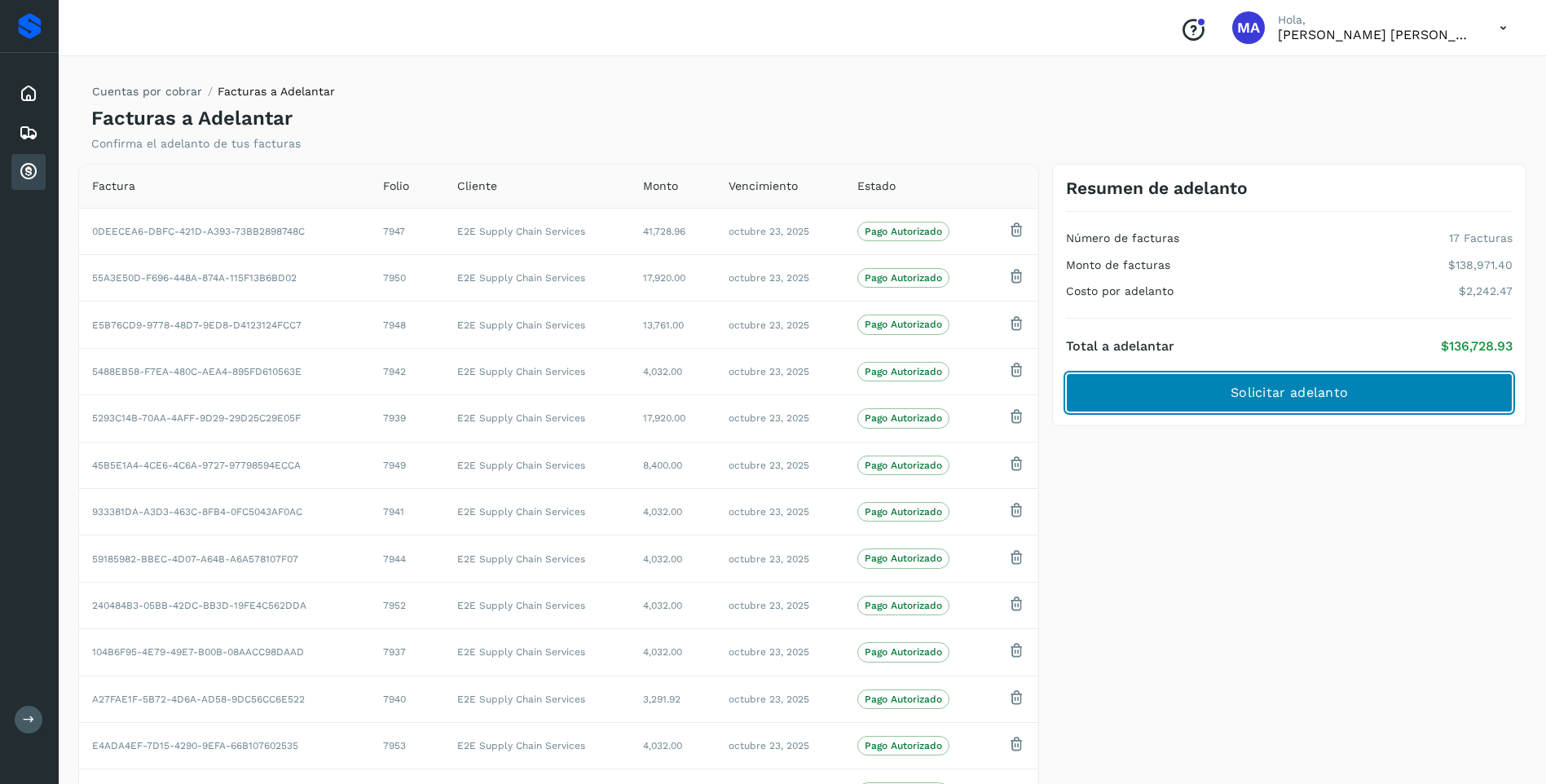
click at [1295, 398] on span "Solicitar adelanto" at bounding box center [1289, 392] width 117 height 18
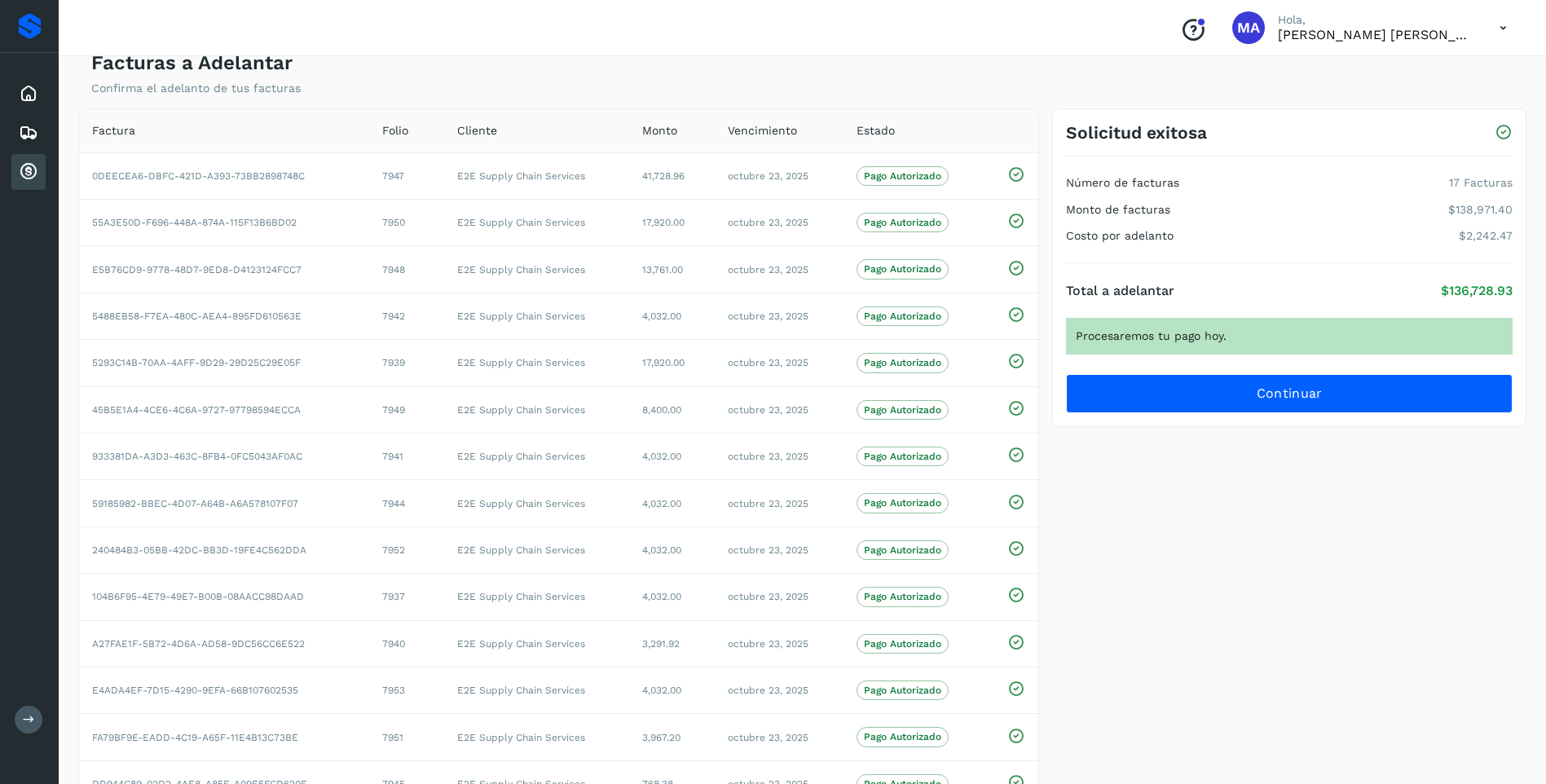
scroll to position [16, 0]
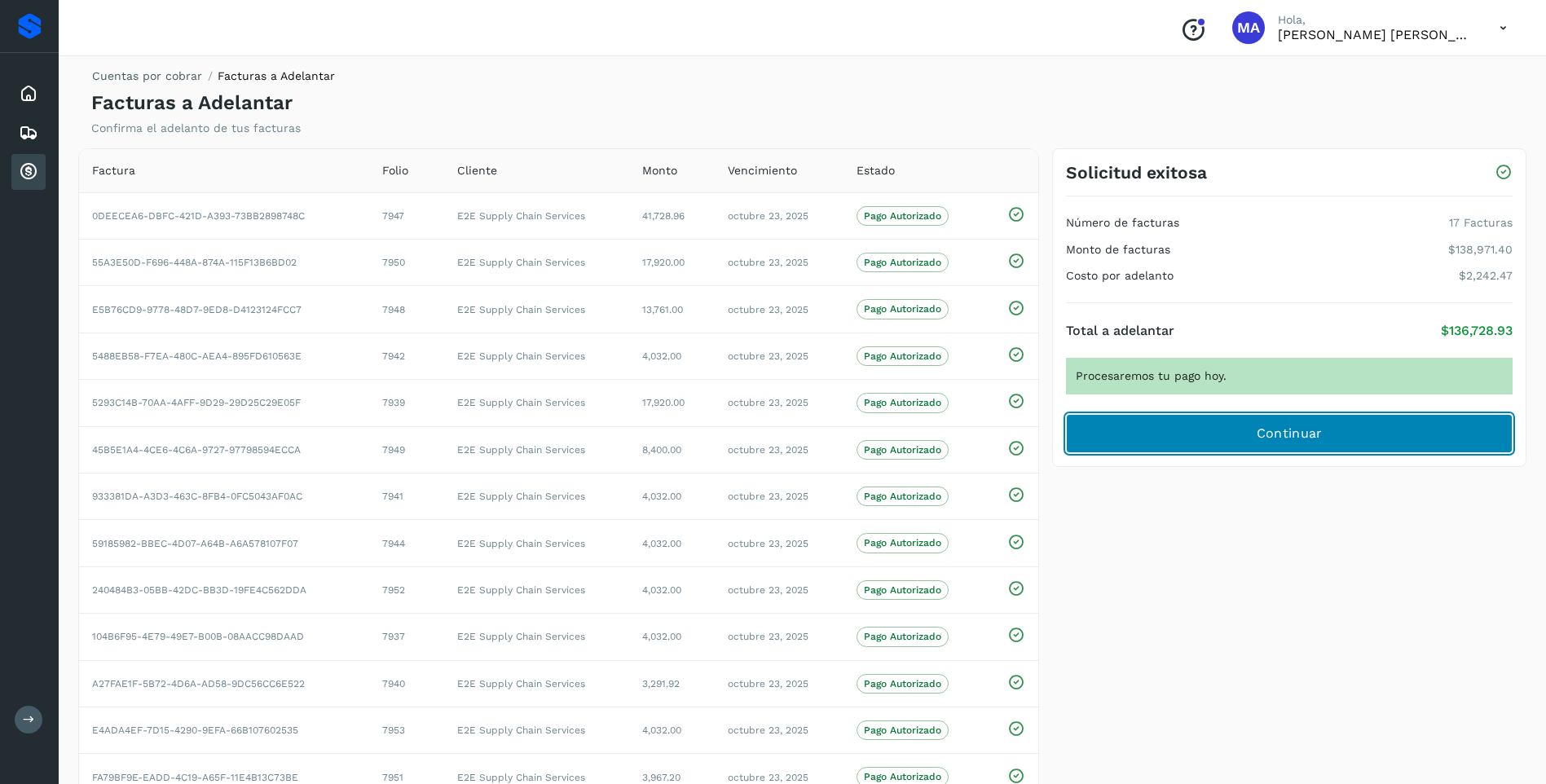
click at [1327, 429] on button "Continuar" at bounding box center [1290, 434] width 446 height 39
